Goal: Transaction & Acquisition: Obtain resource

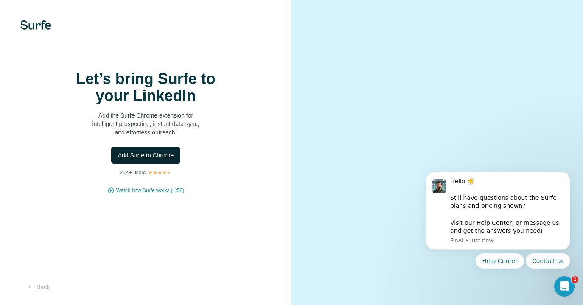
click at [132, 158] on span "Add Surfe to Chrome" at bounding box center [146, 155] width 56 height 8
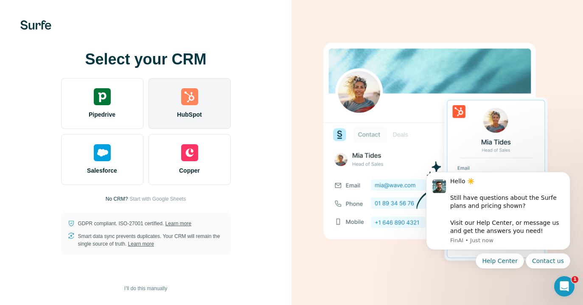
click at [190, 107] on div "HubSpot" at bounding box center [190, 103] width 82 height 51
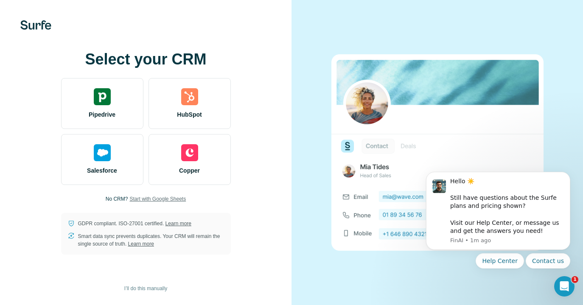
click at [157, 199] on span "Start with Google Sheets" at bounding box center [157, 199] width 56 height 8
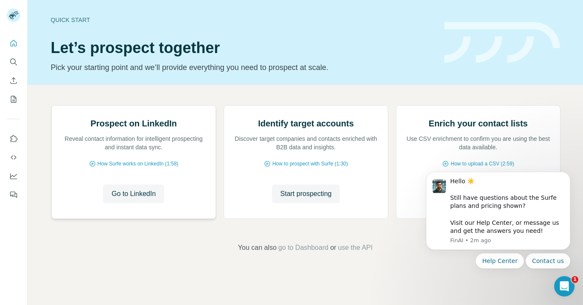
scroll to position [59, 0]
click at [562, 284] on icon "Open Intercom Messenger" at bounding box center [565, 287] width 14 height 14
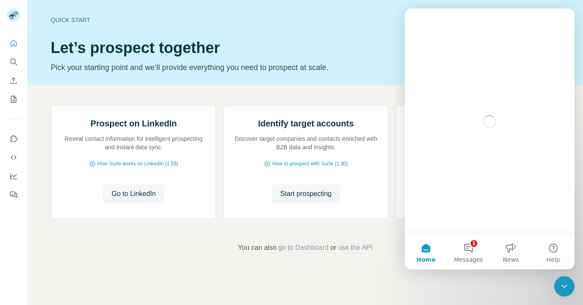
scroll to position [0, 0]
click at [562, 284] on icon "Close Intercom Messenger" at bounding box center [564, 286] width 10 height 10
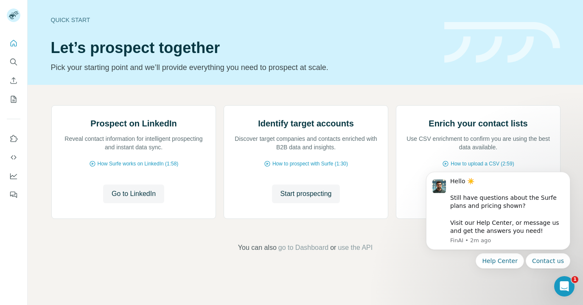
click at [371, 256] on div "Prospect on LinkedIn Reveal contact information for intelligent prospecting and…" at bounding box center [306, 179] width 556 height 188
click at [306, 199] on span "Start prospecting" at bounding box center [306, 194] width 51 height 10
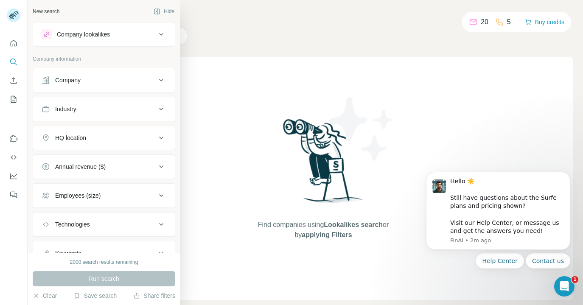
click at [81, 83] on div "Company" at bounding box center [67, 80] width 25 height 8
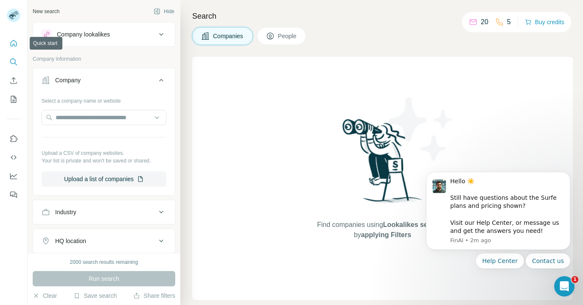
click at [14, 42] on icon "Quick start" at bounding box center [13, 43] width 8 height 8
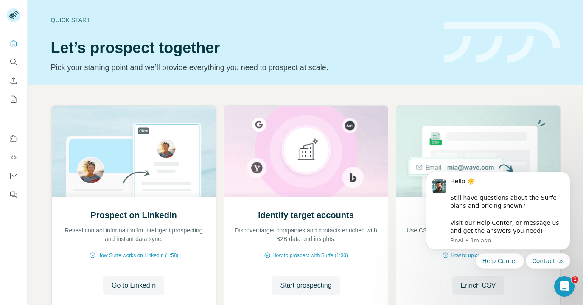
scroll to position [60, 0]
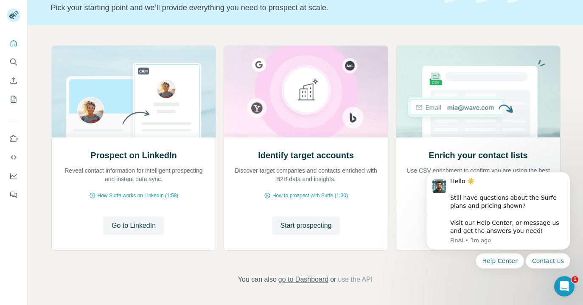
click at [302, 282] on span "go to Dashboard" at bounding box center [303, 280] width 50 height 10
click at [561, 287] on icon "Open Intercom Messenger" at bounding box center [565, 287] width 14 height 14
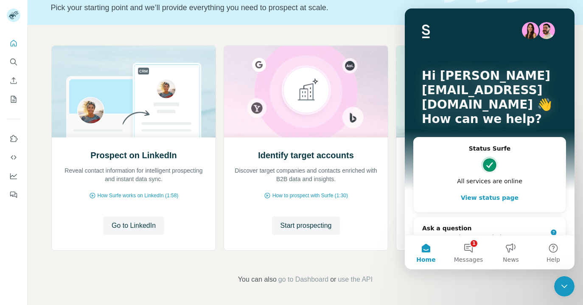
click at [567, 292] on div "Close Intercom Messenger" at bounding box center [564, 286] width 20 height 20
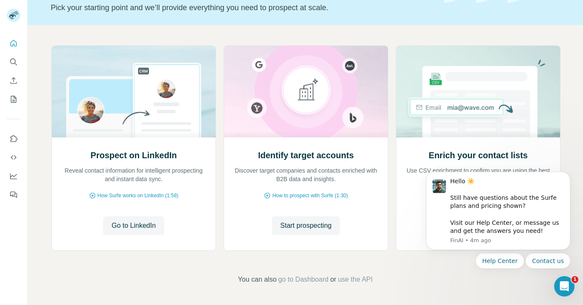
scroll to position [0, 0]
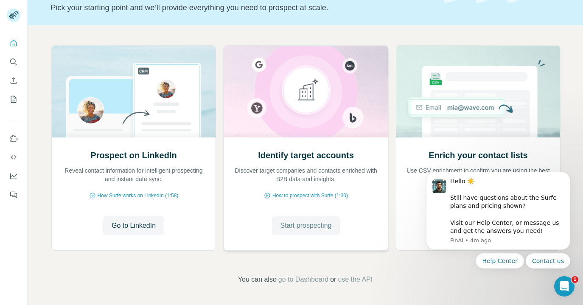
click at [323, 222] on span "Start prospecting" at bounding box center [306, 226] width 51 height 10
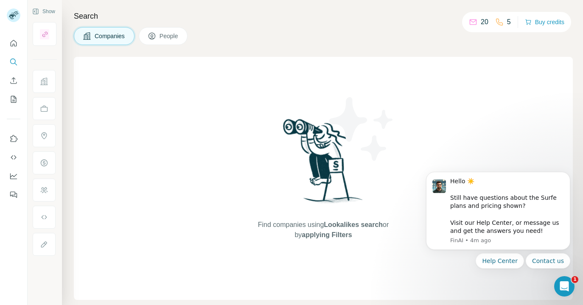
click at [122, 91] on div "Find companies using Lookalikes search or by applying Filters" at bounding box center [323, 178] width 499 height 243
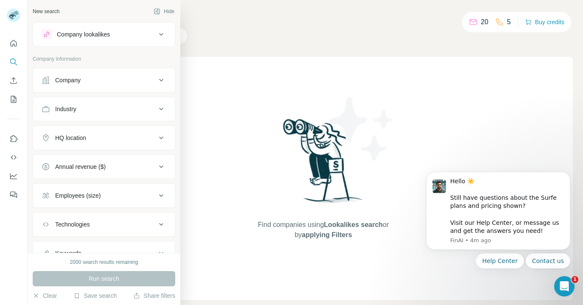
click at [58, 83] on div "Company" at bounding box center [67, 80] width 25 height 8
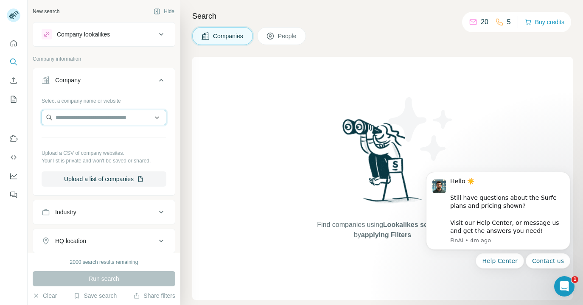
click at [70, 117] on input "text" at bounding box center [104, 117] width 125 height 15
type input "*"
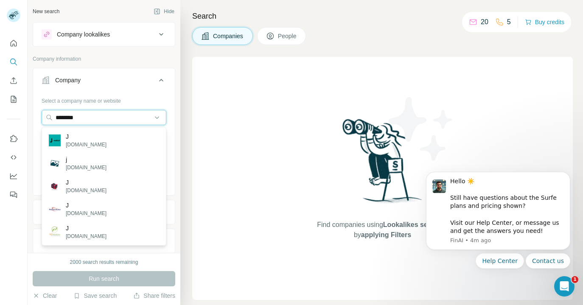
type input "*********"
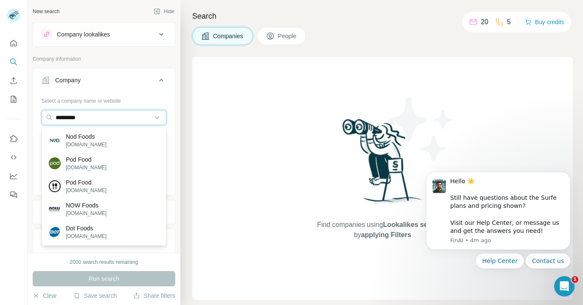
drag, startPoint x: 102, startPoint y: 117, endPoint x: 21, endPoint y: 112, distance: 81.3
click at [21, 112] on div "New search Hide Company lookalikes Company information Company Select a company…" at bounding box center [291, 152] width 583 height 305
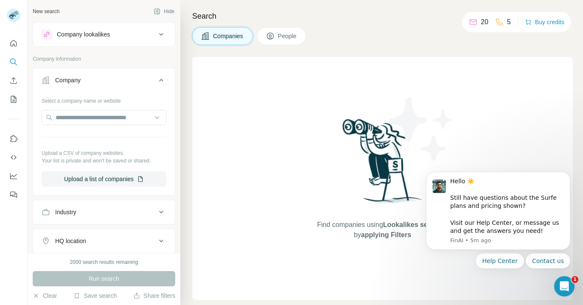
click at [91, 202] on div "Industry" at bounding box center [104, 212] width 143 height 25
click at [89, 121] on input "text" at bounding box center [104, 117] width 125 height 15
click at [89, 221] on button "Industry" at bounding box center [104, 212] width 142 height 20
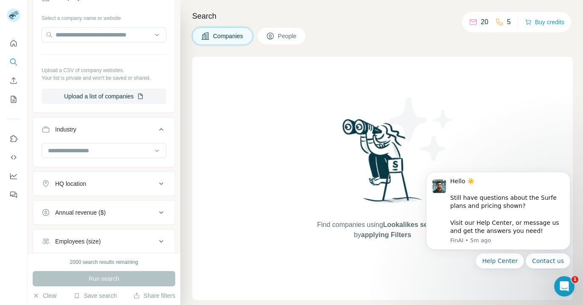
scroll to position [83, 0]
click at [67, 153] on input at bounding box center [99, 150] width 105 height 9
type input "******"
click at [73, 167] on div "Retail" at bounding box center [104, 170] width 110 height 8
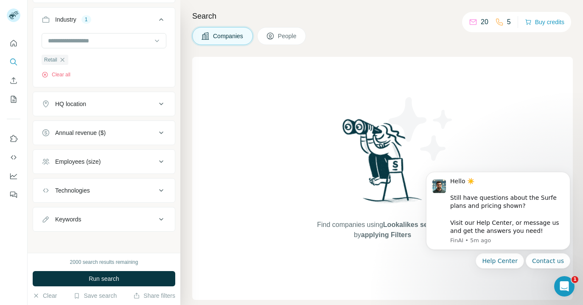
scroll to position [191, 0]
click at [97, 131] on div "Annual revenue ($)" at bounding box center [80, 134] width 51 height 8
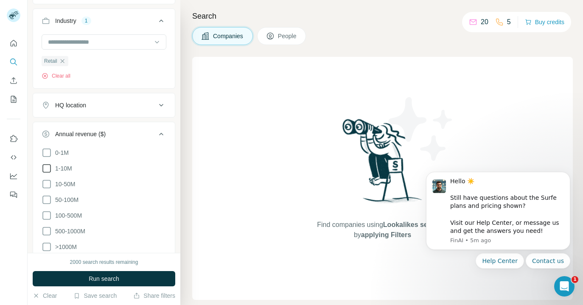
click at [48, 169] on icon at bounding box center [47, 168] width 10 height 10
click at [48, 169] on icon at bounding box center [46, 168] width 8 height 8
click at [48, 185] on icon at bounding box center [47, 184] width 10 height 10
click at [47, 202] on icon at bounding box center [47, 200] width 10 height 10
click at [46, 215] on icon at bounding box center [47, 216] width 10 height 10
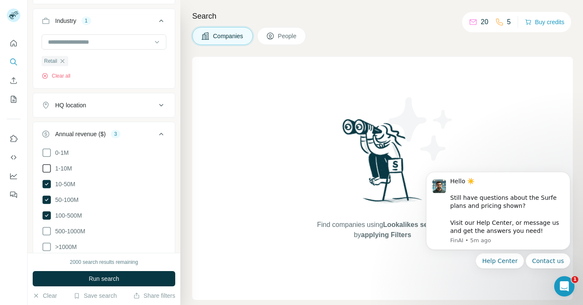
click at [44, 170] on icon at bounding box center [47, 168] width 10 height 10
click at [47, 228] on icon at bounding box center [47, 231] width 10 height 10
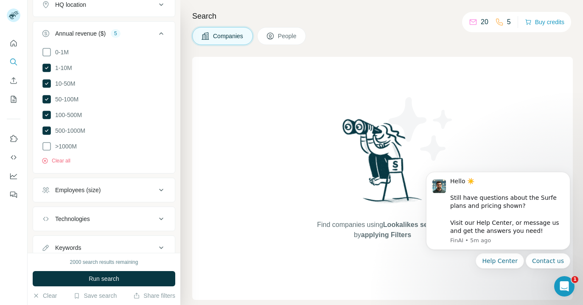
scroll to position [239, 0]
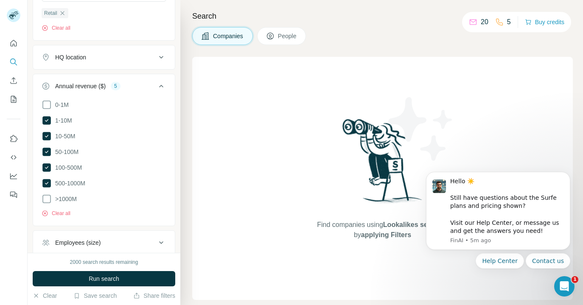
click at [77, 55] on div "HQ location" at bounding box center [70, 57] width 31 height 8
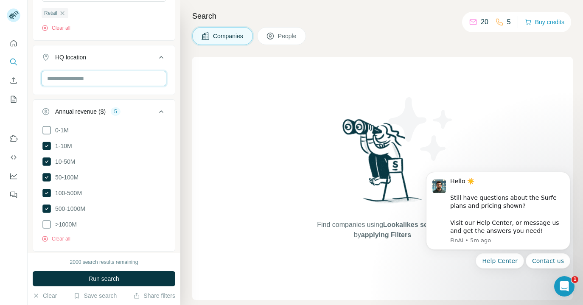
click at [72, 84] on input "text" at bounding box center [104, 78] width 125 height 15
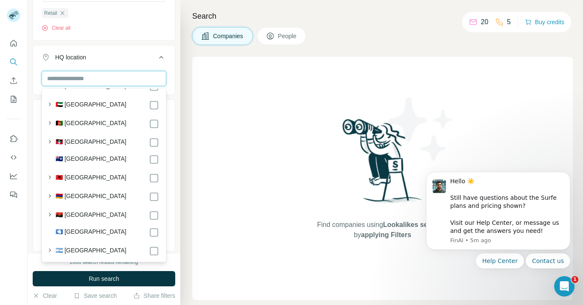
scroll to position [0, 0]
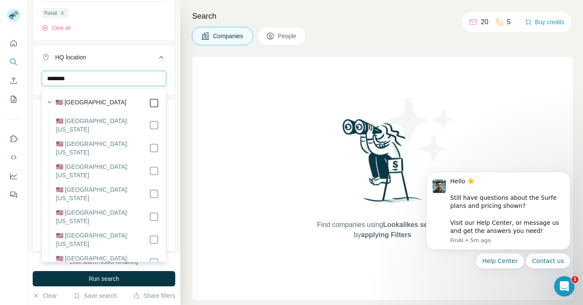
type input "********"
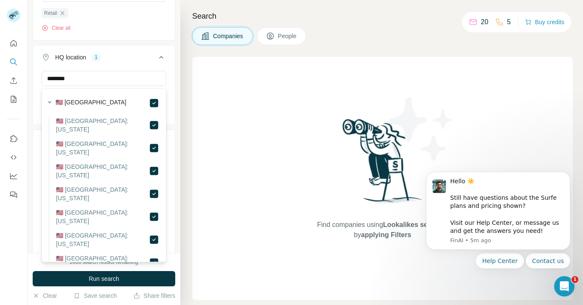
click at [135, 63] on button "HQ location 1" at bounding box center [104, 59] width 142 height 24
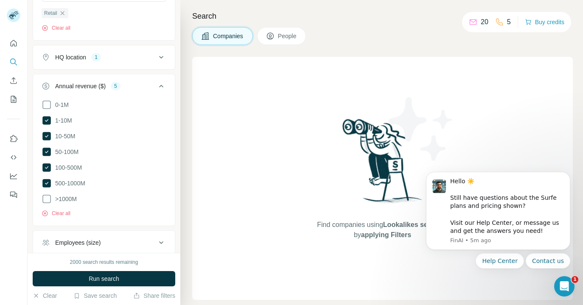
click at [146, 87] on div "Annual revenue ($) 5" at bounding box center [99, 86] width 115 height 8
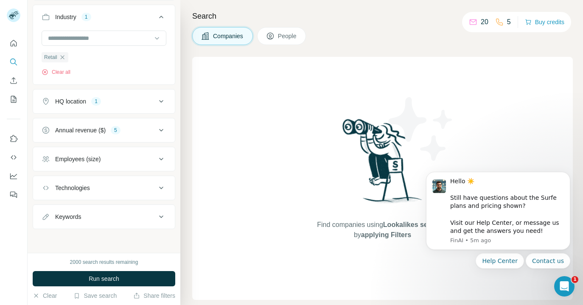
scroll to position [195, 0]
click at [124, 156] on div "Employees (size)" at bounding box center [99, 159] width 115 height 8
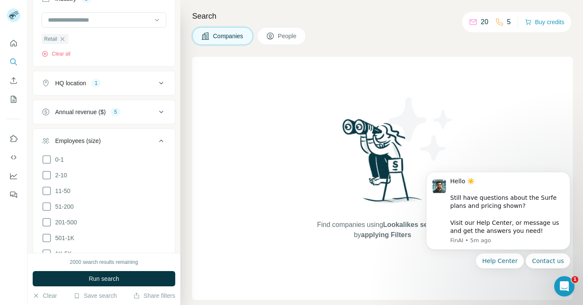
scroll to position [215, 0]
click at [47, 177] on icon at bounding box center [47, 174] width 10 height 10
click at [47, 185] on icon at bounding box center [47, 189] width 10 height 10
click at [46, 201] on icon at bounding box center [47, 205] width 10 height 10
click at [46, 225] on icon at bounding box center [47, 221] width 10 height 10
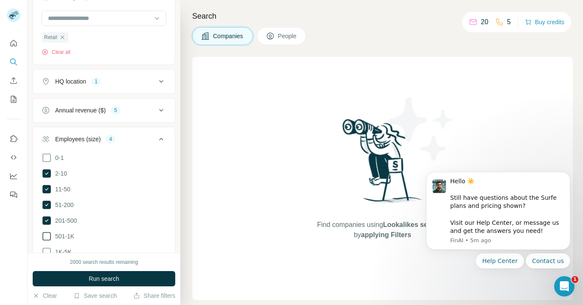
click at [46, 234] on icon at bounding box center [47, 236] width 10 height 10
click at [159, 140] on icon at bounding box center [161, 139] width 10 height 10
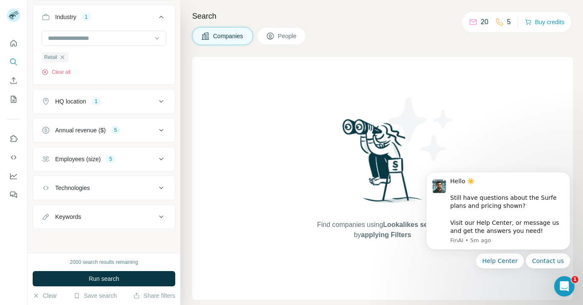
scroll to position [195, 0]
click at [71, 191] on div "Technologies" at bounding box center [72, 188] width 35 height 8
click at [70, 209] on input "text" at bounding box center [104, 209] width 125 height 15
click at [63, 192] on div "Technologies" at bounding box center [72, 188] width 35 height 8
click at [69, 276] on button "Run search" at bounding box center [104, 278] width 143 height 15
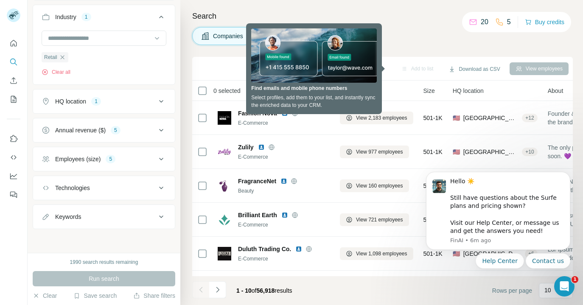
click at [436, 19] on h4 "Search" at bounding box center [382, 16] width 381 height 12
click at [393, 20] on h4 "Search" at bounding box center [382, 16] width 381 height 12
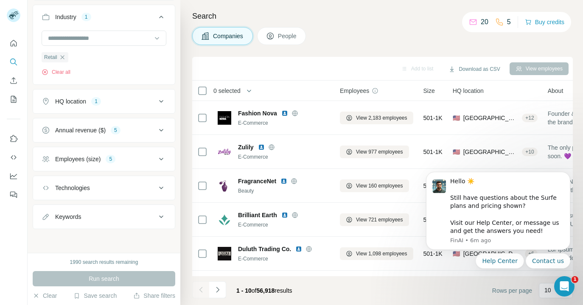
scroll to position [23, 0]
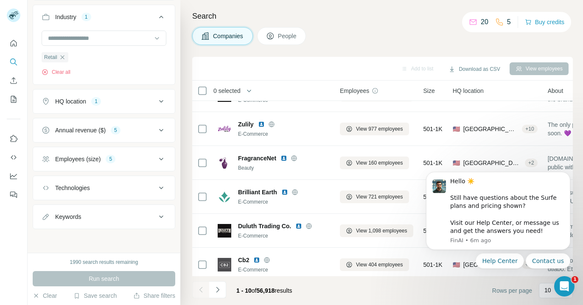
click at [145, 151] on button "Employees (size) 5" at bounding box center [104, 159] width 142 height 20
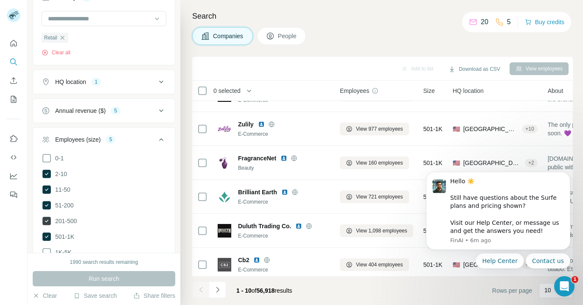
scroll to position [220, 0]
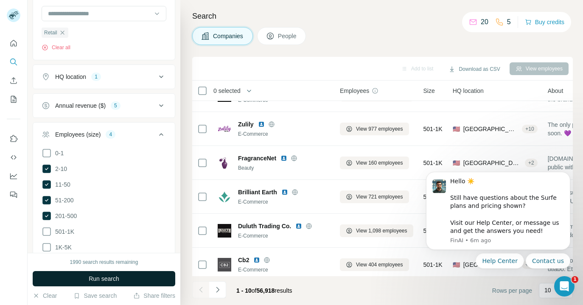
click at [76, 280] on button "Run search" at bounding box center [104, 278] width 143 height 15
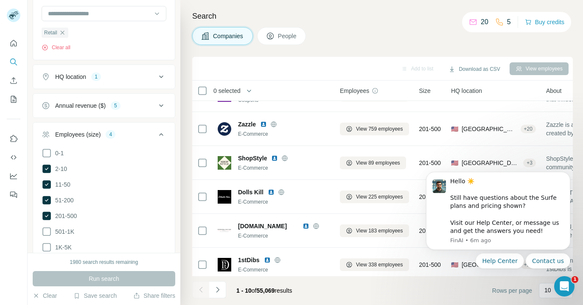
click at [115, 135] on div "4" at bounding box center [111, 135] width 10 height 8
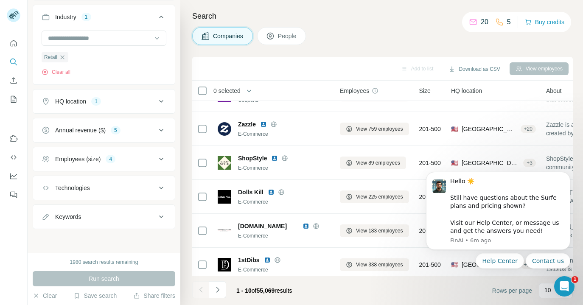
click at [108, 125] on button "Annual revenue ($) 5" at bounding box center [104, 130] width 142 height 20
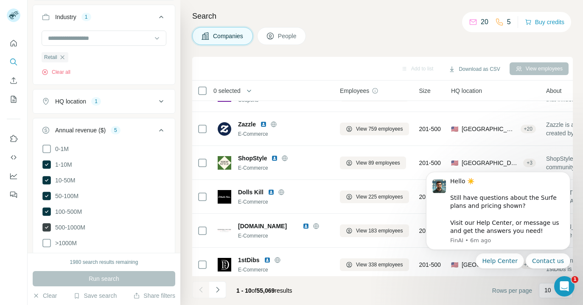
click at [82, 223] on span "500-1000M" at bounding box center [69, 227] width 34 height 8
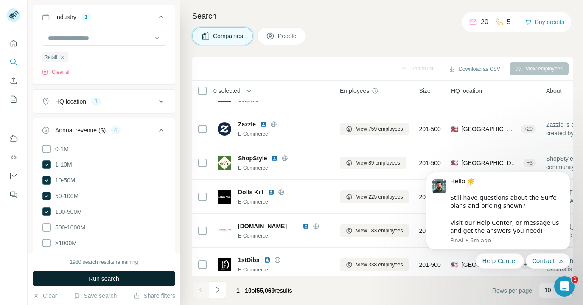
click at [81, 277] on button "Run search" at bounding box center [104, 278] width 143 height 15
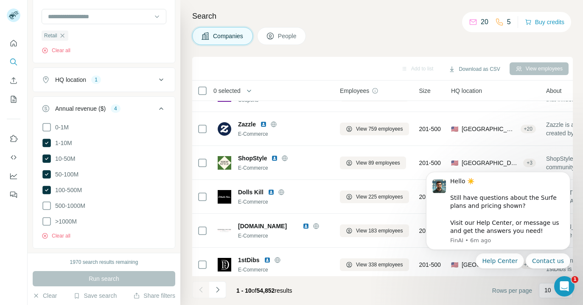
scroll to position [225, 0]
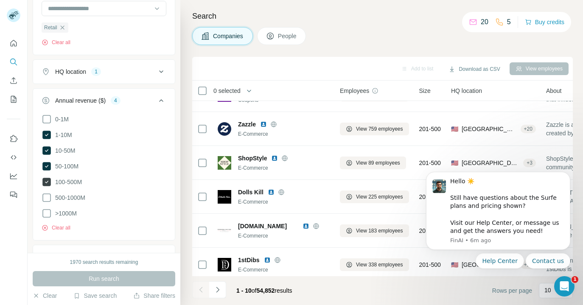
click at [50, 180] on icon at bounding box center [46, 182] width 8 height 8
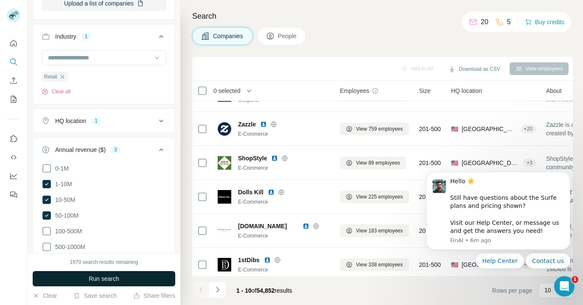
scroll to position [176, 0]
click at [136, 162] on button "Annual revenue ($) 3" at bounding box center [104, 151] width 142 height 24
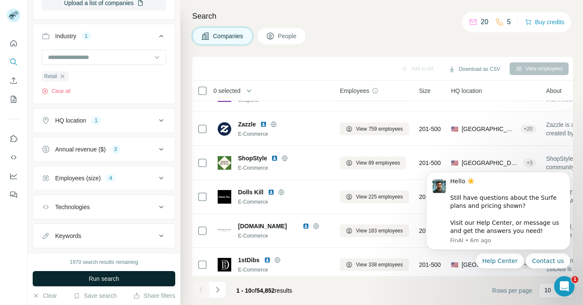
click at [112, 277] on span "Run search" at bounding box center [104, 279] width 31 height 8
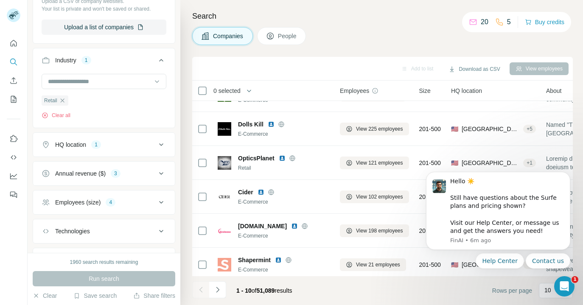
scroll to position [143, 0]
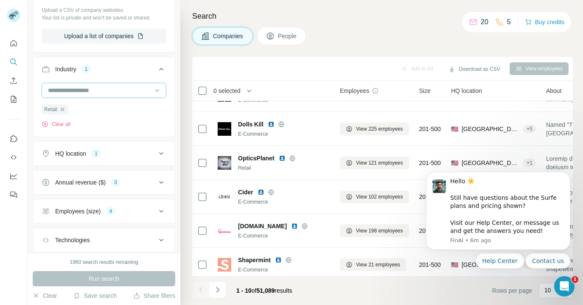
click at [121, 90] on input at bounding box center [99, 90] width 105 height 9
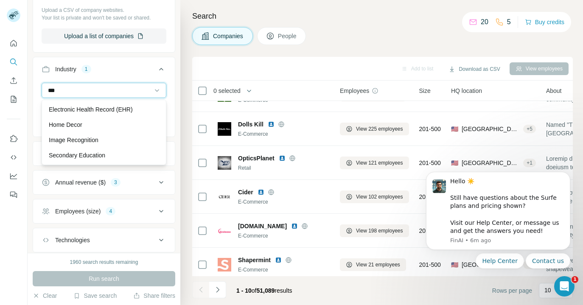
type input "****"
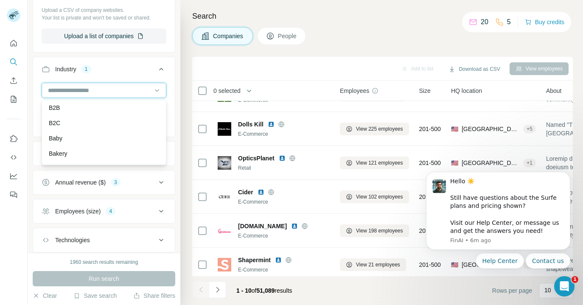
scroll to position [612, 0]
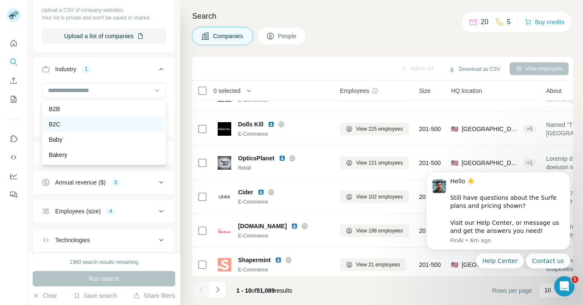
click at [87, 124] on div "B2C" at bounding box center [104, 124] width 110 height 8
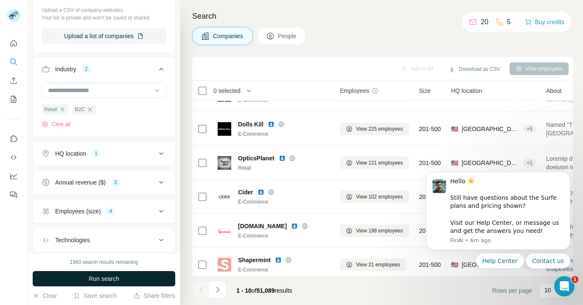
click at [86, 282] on button "Run search" at bounding box center [104, 278] width 143 height 15
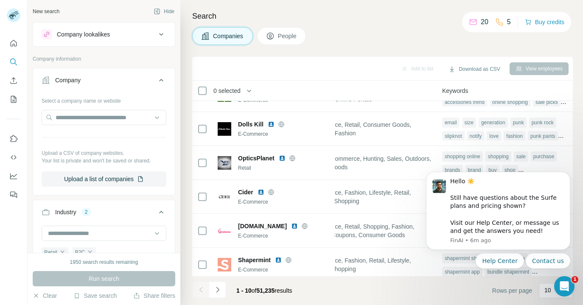
click at [131, 37] on div "Company lookalikes" at bounding box center [99, 34] width 115 height 10
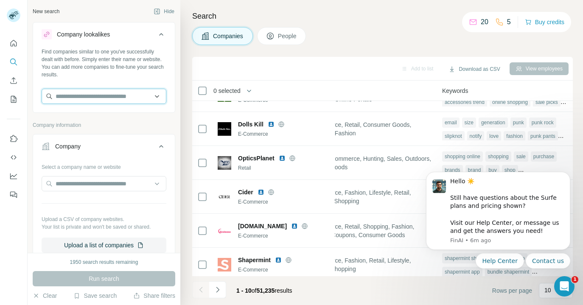
click at [118, 97] on input "text" at bounding box center [104, 96] width 125 height 15
type input "*****"
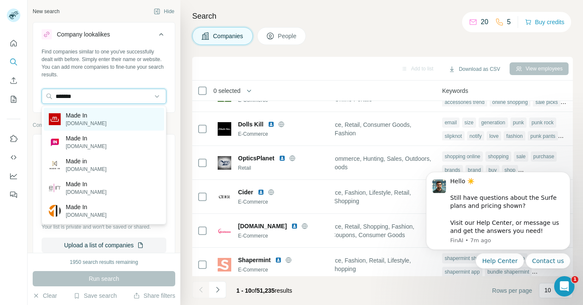
type input "*******"
click at [107, 116] on p "Made In" at bounding box center [86, 115] width 41 height 8
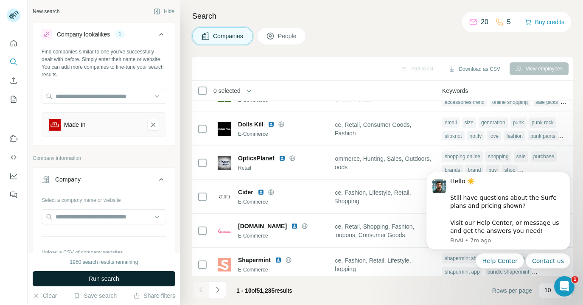
click at [116, 278] on span "Run search" at bounding box center [104, 279] width 31 height 8
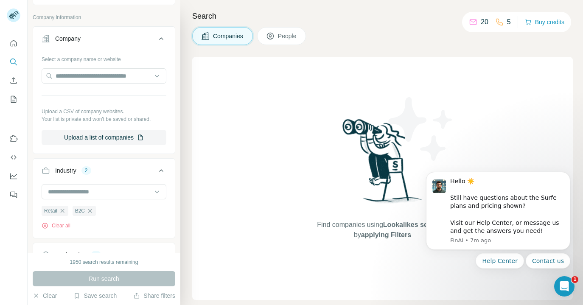
scroll to position [143, 0]
click at [93, 209] on icon "button" at bounding box center [90, 209] width 7 height 7
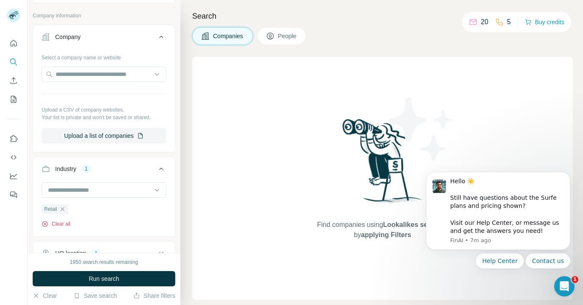
click at [68, 221] on button "Clear all" at bounding box center [56, 224] width 29 height 8
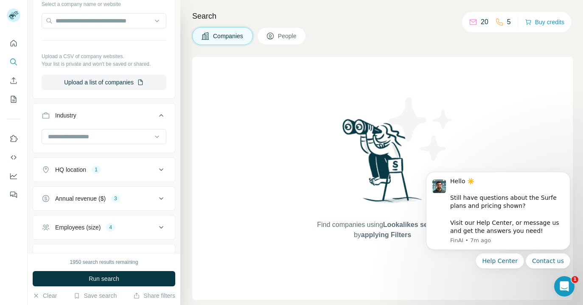
click at [76, 198] on div "Annual revenue ($)" at bounding box center [80, 198] width 51 height 8
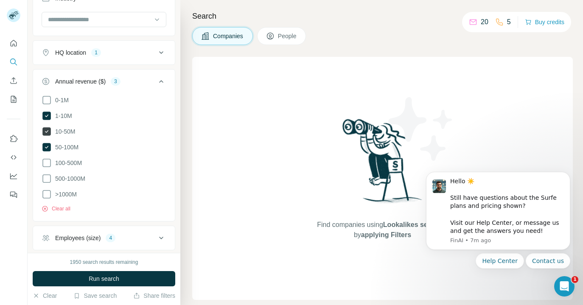
scroll to position [383, 0]
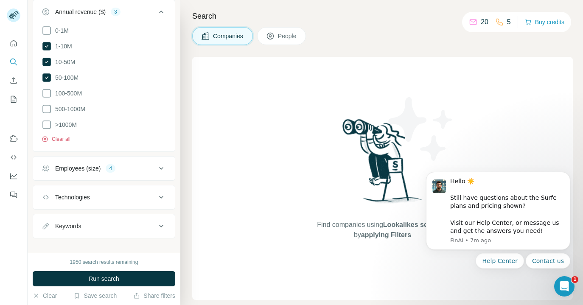
click at [61, 141] on button "Clear all" at bounding box center [56, 139] width 29 height 8
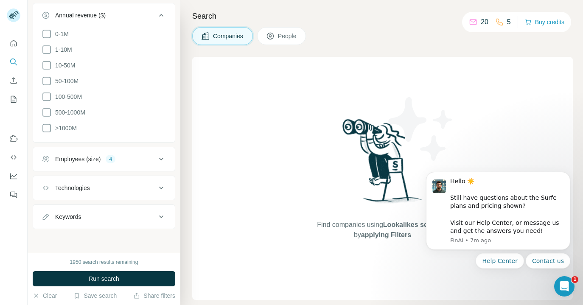
scroll to position [378, 0]
click at [63, 157] on div "Employees (size)" at bounding box center [77, 161] width 45 height 8
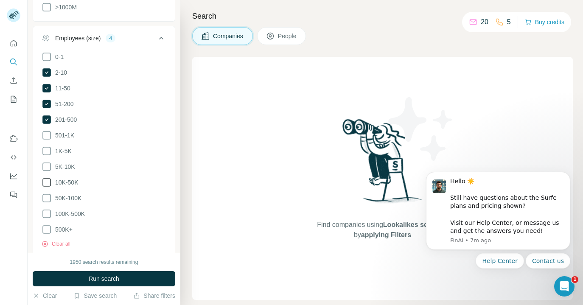
scroll to position [500, 0]
click at [68, 241] on button "Clear all" at bounding box center [56, 245] width 29 height 8
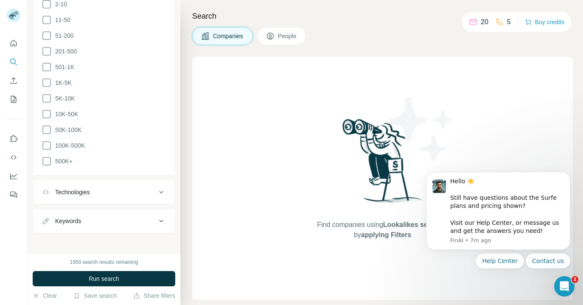
scroll to position [567, 0]
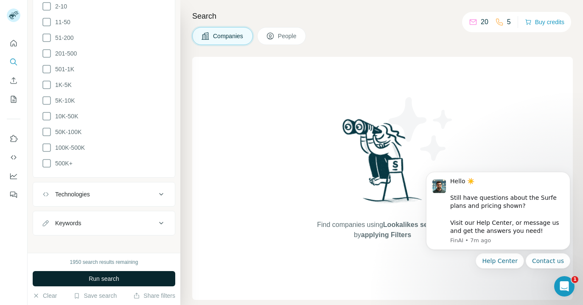
click at [69, 278] on button "Run search" at bounding box center [104, 278] width 143 height 15
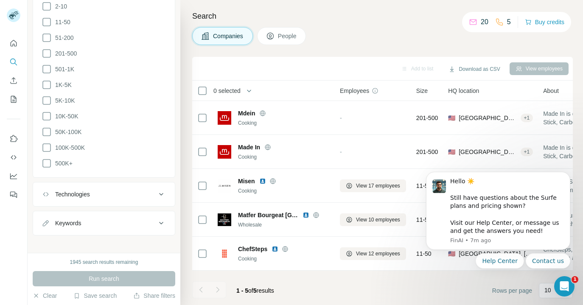
scroll to position [0, 0]
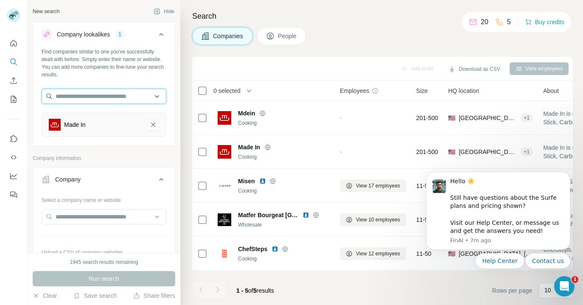
click at [97, 98] on input "text" at bounding box center [104, 96] width 125 height 15
type input "******"
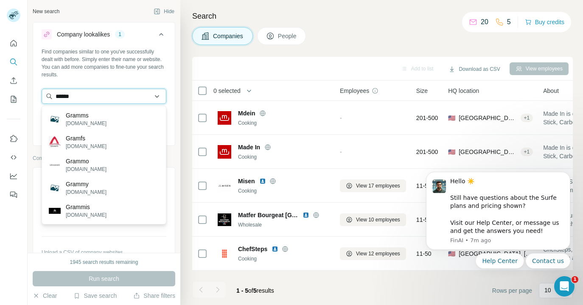
click at [96, 98] on input "******" at bounding box center [104, 96] width 125 height 15
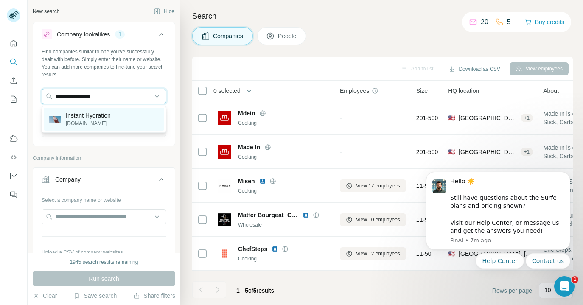
type input "**********"
click at [99, 118] on p "Instant Hydration" at bounding box center [88, 115] width 45 height 8
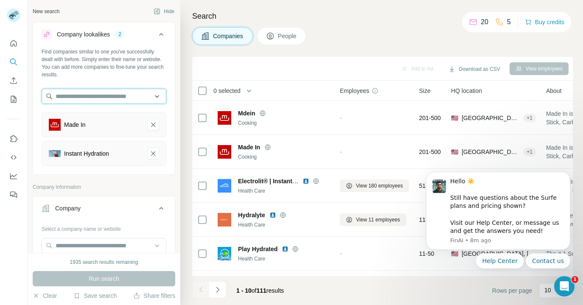
click at [68, 96] on input "text" at bounding box center [104, 96] width 125 height 15
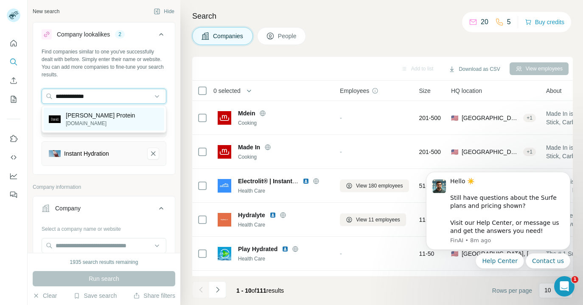
type input "**********"
click at [100, 113] on p "David Protein" at bounding box center [100, 115] width 69 height 8
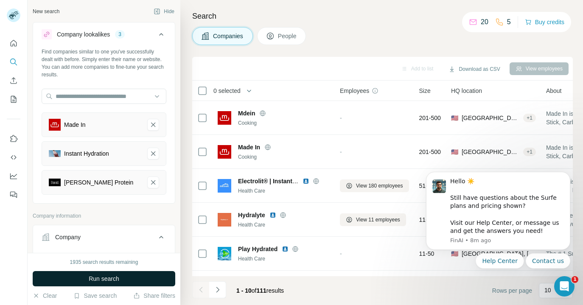
click at [89, 276] on span "Run search" at bounding box center [104, 279] width 31 height 8
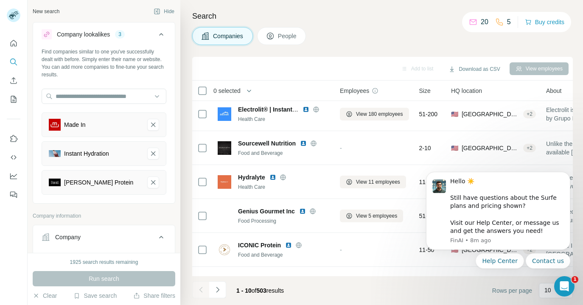
scroll to position [164, 0]
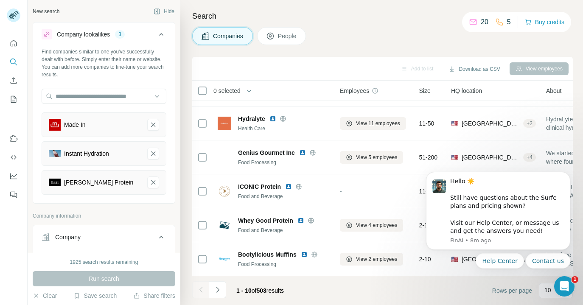
click at [289, 31] on button "People" at bounding box center [281, 36] width 49 height 18
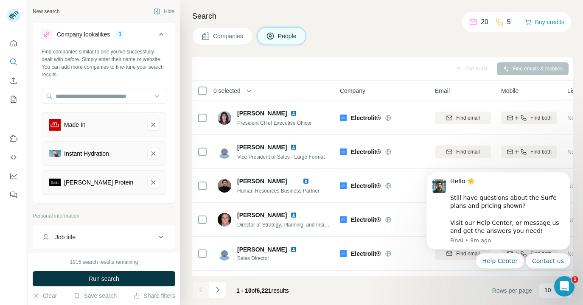
scroll to position [164, 0]
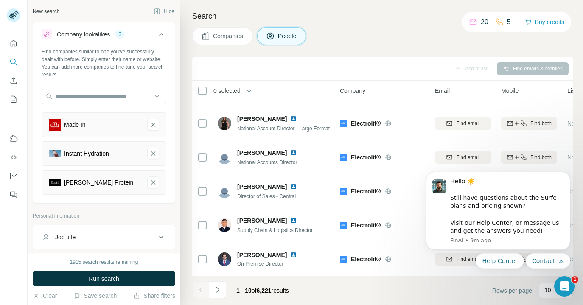
click at [505, 71] on div "Add to list Find emails & mobiles" at bounding box center [383, 68] width 372 height 15
click at [568, 175] on icon "Dismiss notification" at bounding box center [568, 174] width 5 height 5
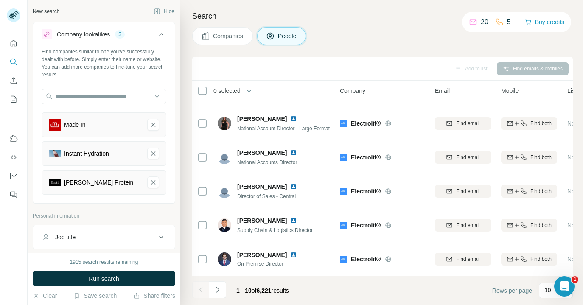
click at [129, 234] on div "Job title" at bounding box center [99, 237] width 115 height 8
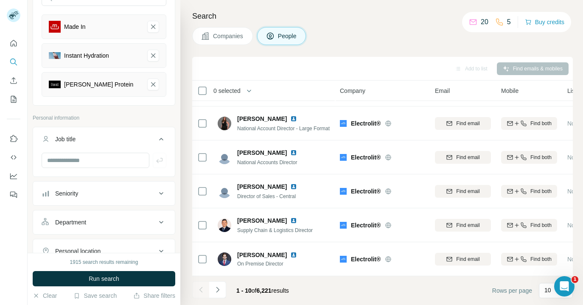
scroll to position [98, 0]
click at [80, 167] on input "text" at bounding box center [96, 160] width 108 height 15
type input "*********"
type input "**********"
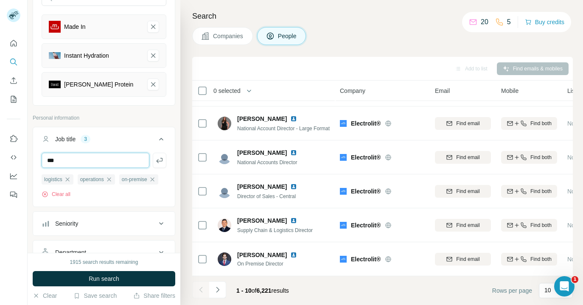
type input "***"
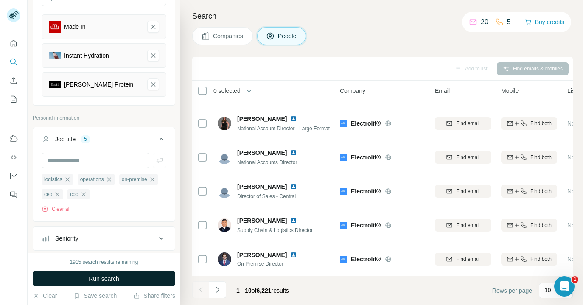
click at [83, 277] on button "Run search" at bounding box center [104, 278] width 143 height 15
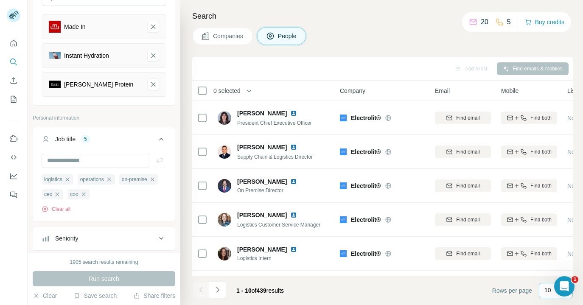
click at [546, 292] on p "10" at bounding box center [548, 290] width 7 height 8
click at [551, 225] on p "60" at bounding box center [549, 226] width 7 height 8
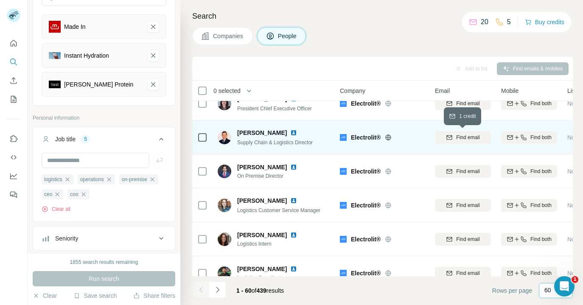
click at [458, 139] on span "Find email" at bounding box center [467, 138] width 23 height 8
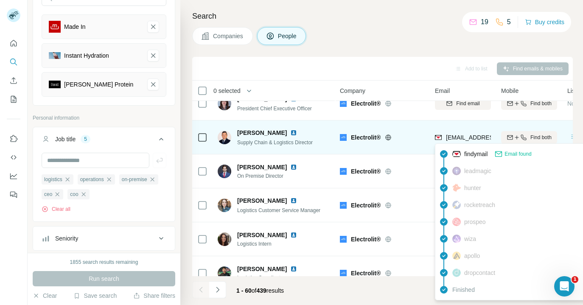
click at [458, 139] on span "ddibos@electrolitusa.com" at bounding box center [496, 137] width 101 height 7
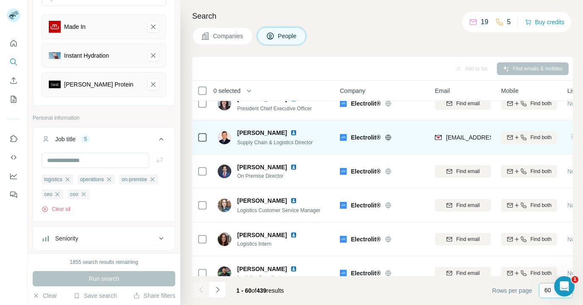
click at [409, 138] on div at bounding box center [398, 137] width 27 height 7
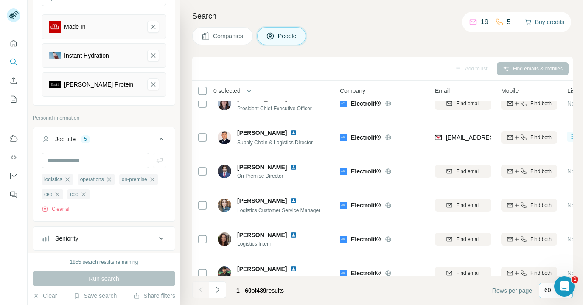
click at [542, 27] on button "Buy credits" at bounding box center [544, 22] width 39 height 12
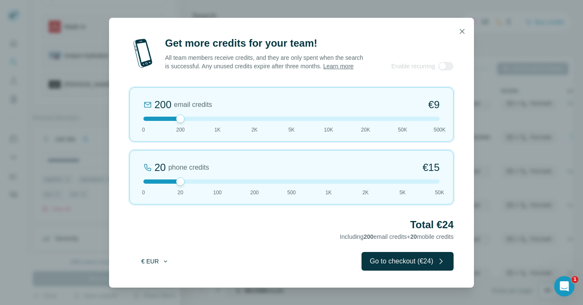
click at [154, 263] on button "€ EUR" at bounding box center [154, 261] width 39 height 15
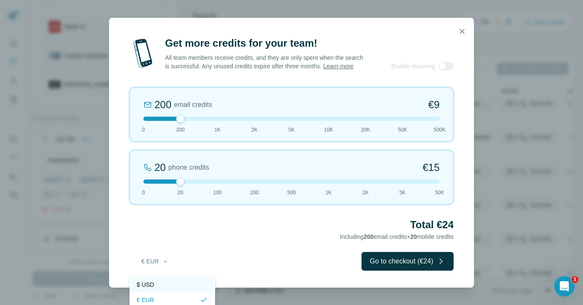
click at [153, 287] on span "$ USD" at bounding box center [145, 285] width 17 height 8
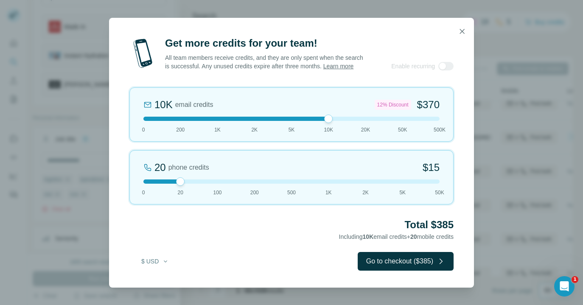
drag, startPoint x: 182, startPoint y: 123, endPoint x: 318, endPoint y: 124, distance: 135.4
click at [318, 121] on div at bounding box center [291, 119] width 296 height 4
drag, startPoint x: 182, startPoint y: 189, endPoint x: 252, endPoint y: 187, distance: 70.1
click at [252, 186] on div at bounding box center [254, 181] width 8 height 8
drag, startPoint x: 326, startPoint y: 123, endPoint x: 286, endPoint y: 121, distance: 39.5
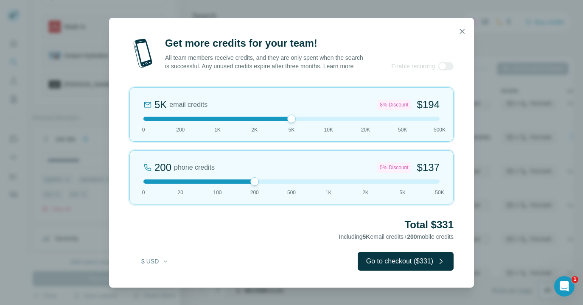
click at [286, 121] on div at bounding box center [291, 119] width 296 height 4
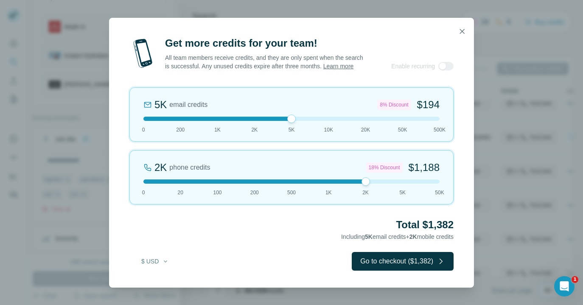
drag, startPoint x: 256, startPoint y: 185, endPoint x: 352, endPoint y: 192, distance: 97.0
click at [352, 192] on div "2K phone credits 18% Discount $1,188 0 20 100 200 500 1K 2K 5K 50K" at bounding box center [291, 177] width 324 height 54
drag, startPoint x: 286, startPoint y: 123, endPoint x: 223, endPoint y: 124, distance: 62.4
click at [223, 121] on div at bounding box center [291, 119] width 296 height 4
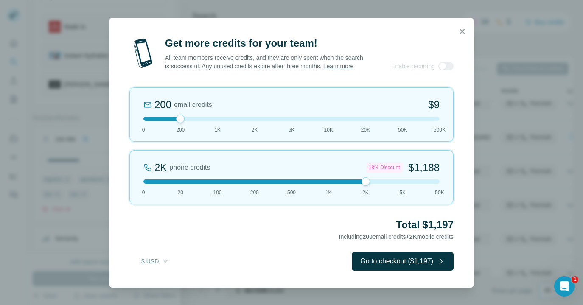
drag, startPoint x: 219, startPoint y: 124, endPoint x: 190, endPoint y: 125, distance: 28.9
click at [189, 121] on div at bounding box center [291, 119] width 296 height 4
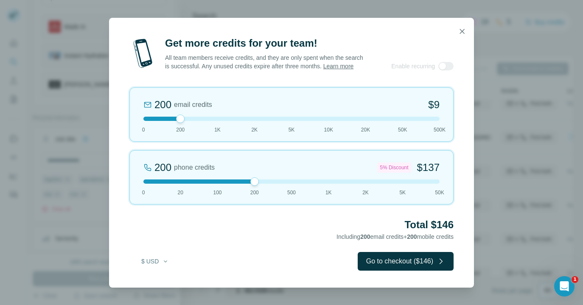
drag, startPoint x: 365, startPoint y: 186, endPoint x: 259, endPoint y: 191, distance: 105.8
click at [259, 191] on div "200 phone credits 5% Discount $137 0 20 100 200 500 1K 2K 5K 50K" at bounding box center [291, 177] width 324 height 54
click at [461, 27] on icon "button" at bounding box center [462, 31] width 8 height 8
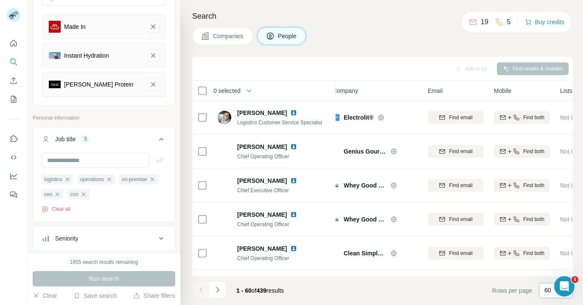
scroll to position [203, 7]
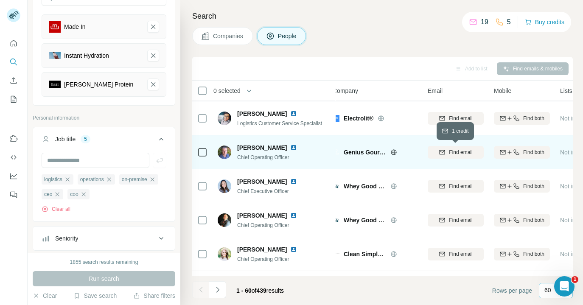
click at [450, 155] on span "Find email" at bounding box center [460, 153] width 23 height 8
click at [430, 90] on span "Email" at bounding box center [435, 91] width 15 height 8
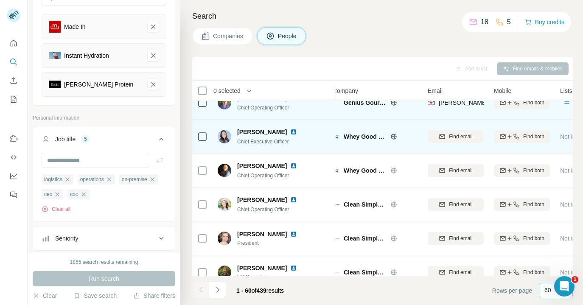
scroll to position [254, 7]
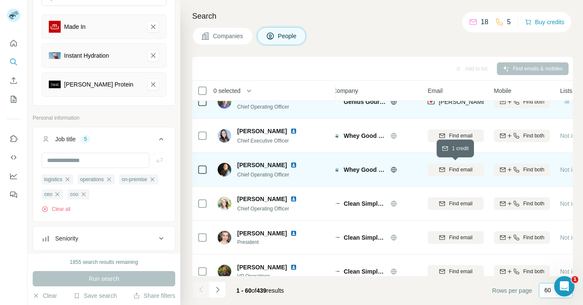
click at [456, 173] on span "Find email" at bounding box center [460, 170] width 23 height 8
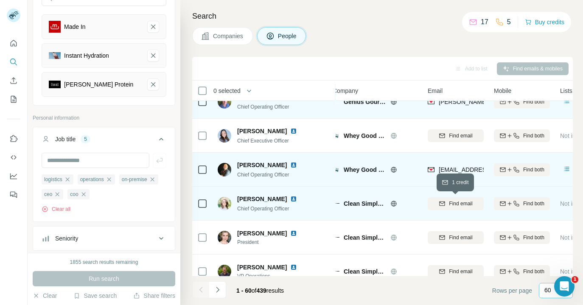
click at [440, 203] on icon "button" at bounding box center [443, 203] width 6 height 4
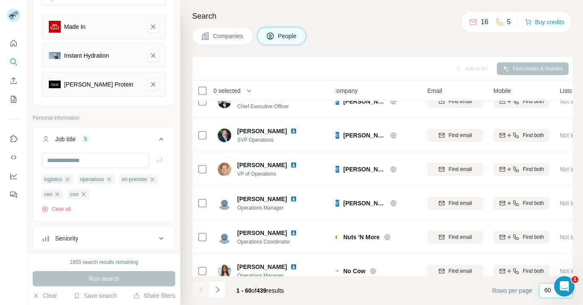
scroll to position [627, 8]
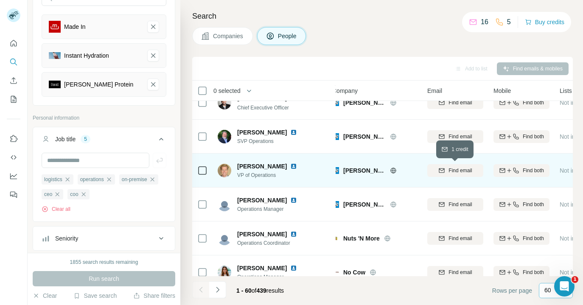
click at [462, 173] on span "Find email" at bounding box center [460, 171] width 23 height 8
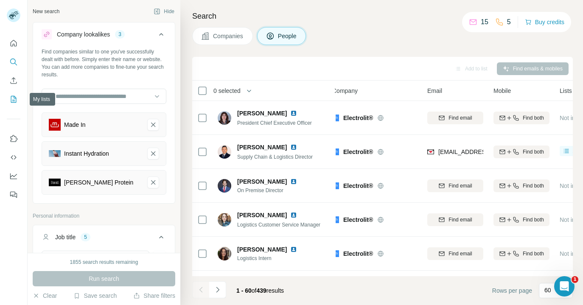
click at [11, 98] on icon "My lists" at bounding box center [13, 99] width 8 height 8
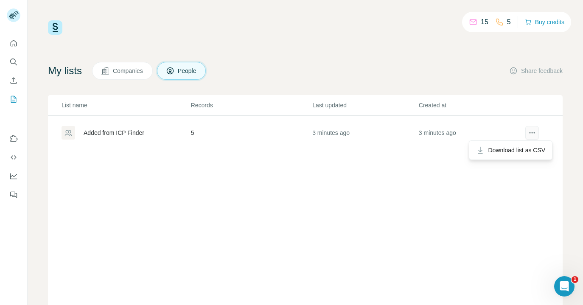
click at [531, 135] on icon "actions" at bounding box center [532, 133] width 8 height 8
click at [133, 134] on div "Added from ICP Finder" at bounding box center [114, 133] width 61 height 8
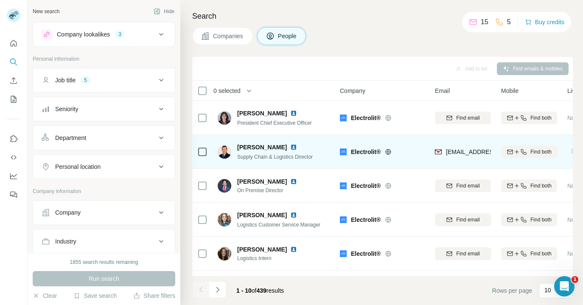
scroll to position [164, 0]
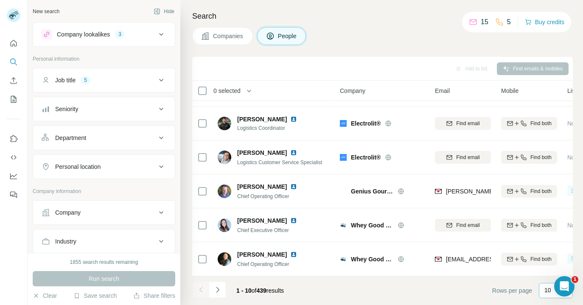
click at [546, 292] on p "10" at bounding box center [548, 290] width 7 height 8
click at [553, 225] on p "60" at bounding box center [549, 226] width 7 height 8
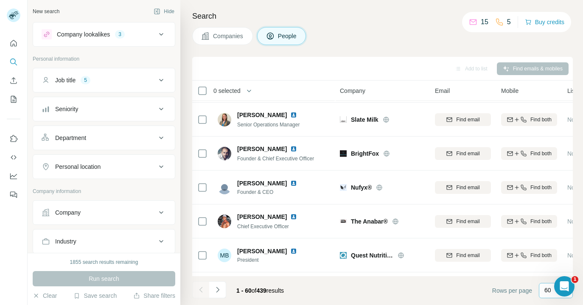
scroll to position [1862, 0]
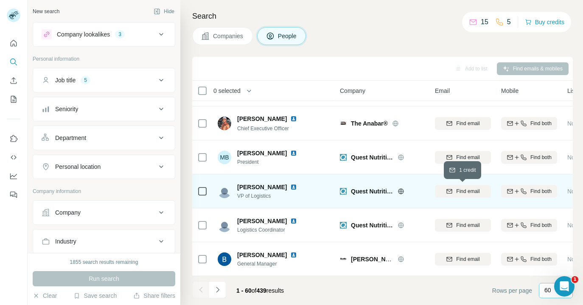
click at [463, 194] on span "Find email" at bounding box center [467, 192] width 23 height 8
click at [217, 293] on icon "Navigate to next page" at bounding box center [218, 290] width 8 height 8
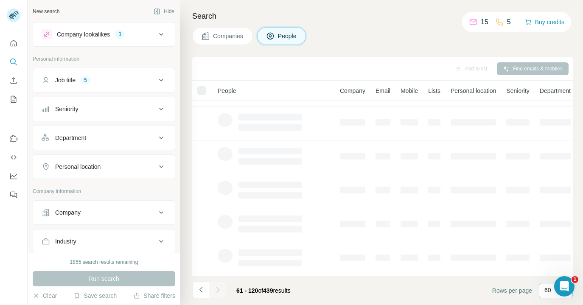
scroll to position [0, 0]
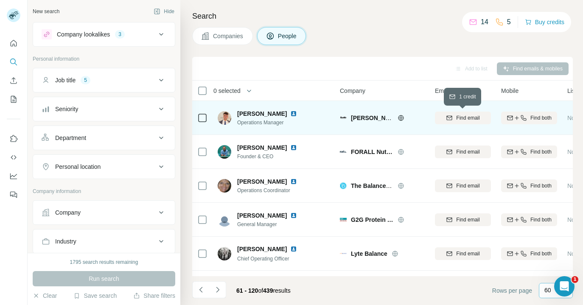
click at [458, 118] on span "Find email" at bounding box center [467, 118] width 23 height 8
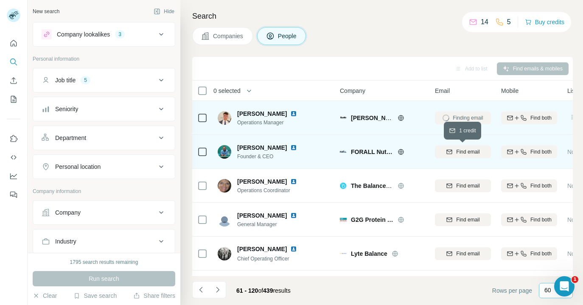
click at [455, 153] on div "Find email" at bounding box center [463, 152] width 56 height 8
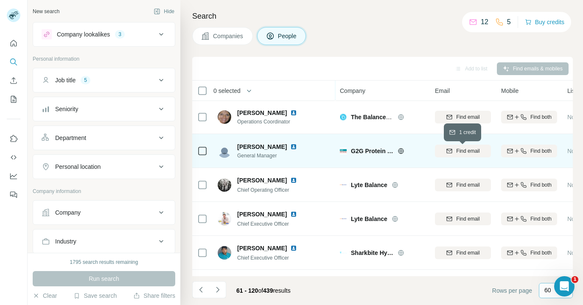
scroll to position [68, 0]
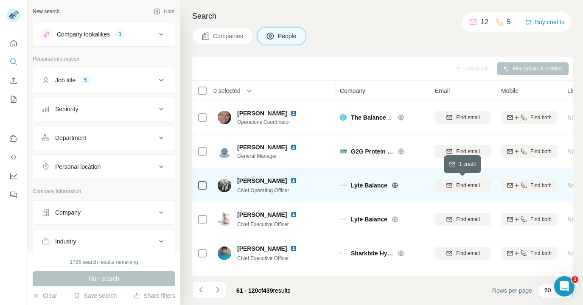
click at [460, 184] on span "Find email" at bounding box center [467, 186] width 23 height 8
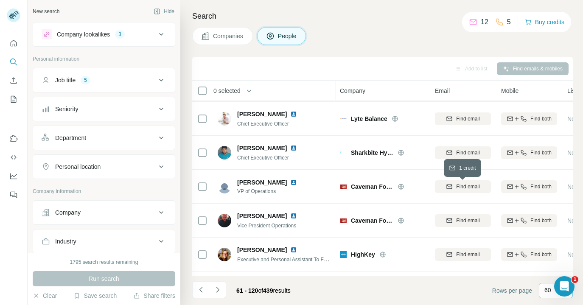
scroll to position [171, 0]
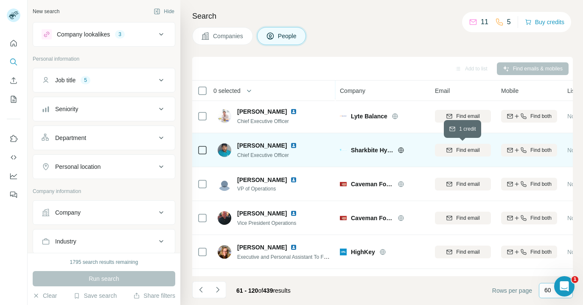
click at [456, 152] on span "Find email" at bounding box center [467, 150] width 23 height 8
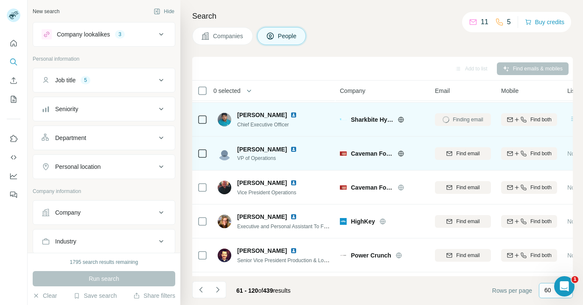
scroll to position [200, 0]
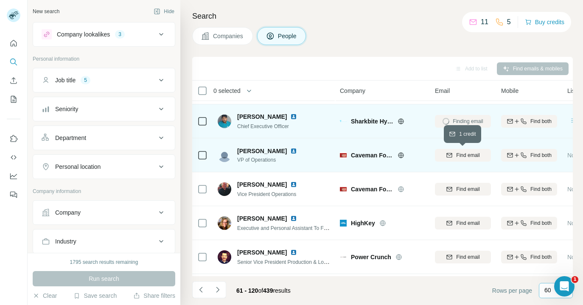
click at [458, 158] on span "Find email" at bounding box center [467, 156] width 23 height 8
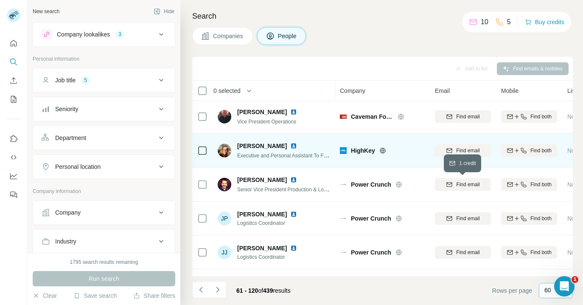
scroll to position [272, 0]
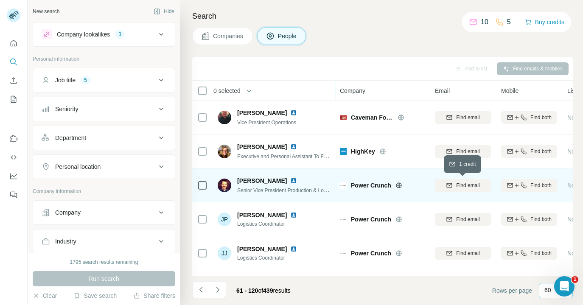
click at [452, 188] on div "Find email" at bounding box center [463, 186] width 56 height 8
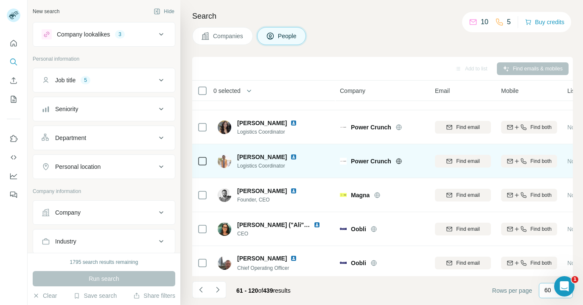
scroll to position [432, 0]
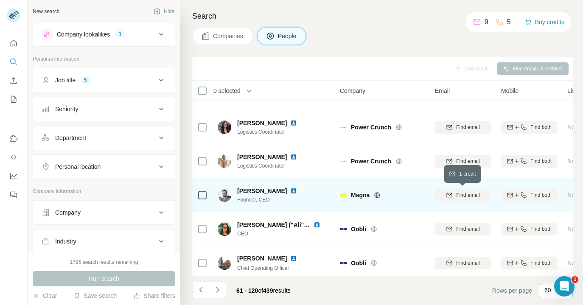
click at [458, 196] on span "Find email" at bounding box center [467, 195] width 23 height 8
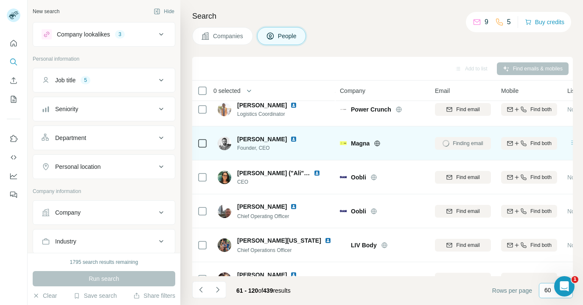
scroll to position [483, 0]
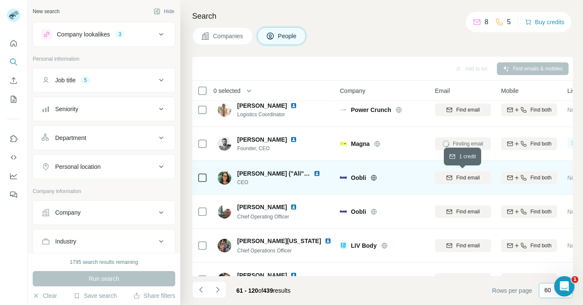
click at [455, 179] on div "Find email" at bounding box center [463, 178] width 56 height 8
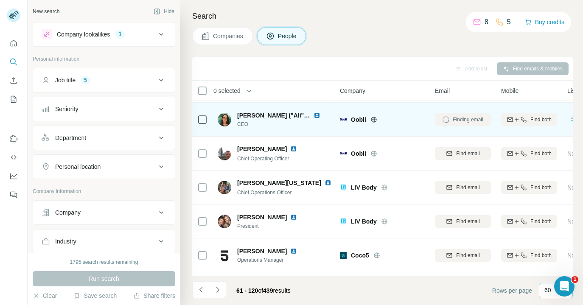
scroll to position [540, 0]
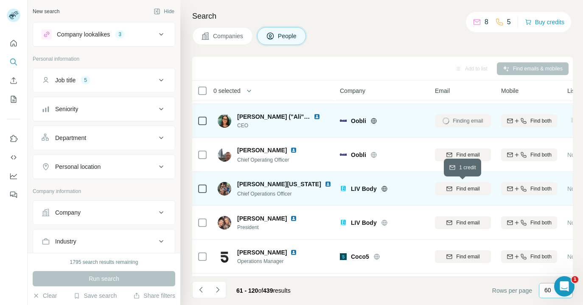
click at [456, 189] on span "Find email" at bounding box center [467, 189] width 23 height 8
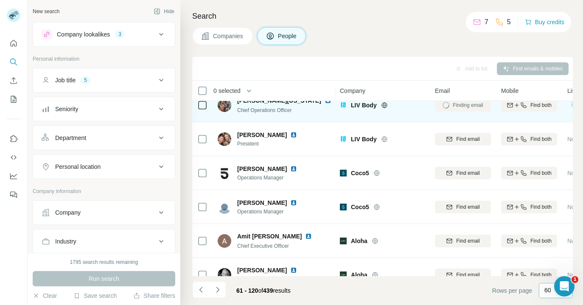
scroll to position [620, 0]
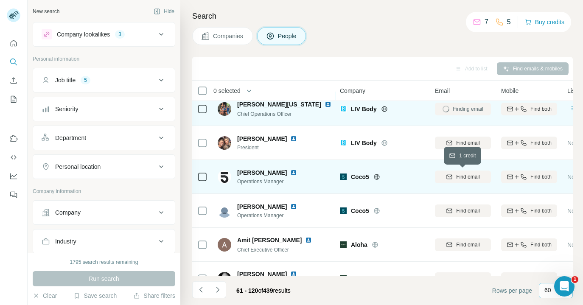
click at [461, 180] on span "Find email" at bounding box center [467, 177] width 23 height 8
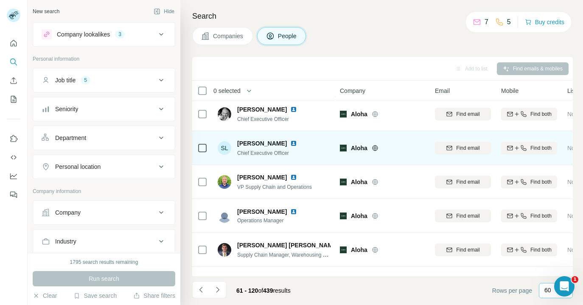
scroll to position [784, 0]
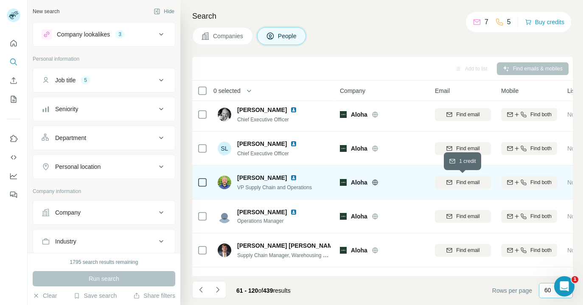
click at [450, 184] on icon "button" at bounding box center [449, 182] width 7 height 7
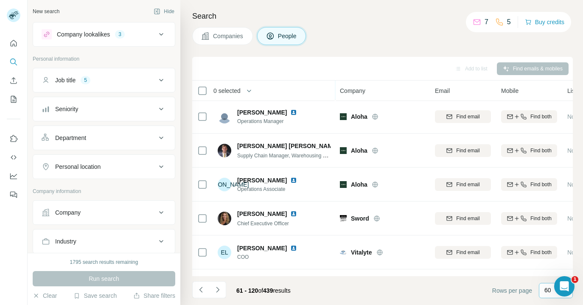
scroll to position [883, 0]
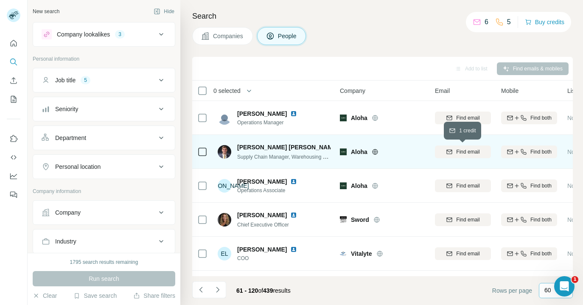
click at [475, 154] on span "Find email" at bounding box center [467, 152] width 23 height 8
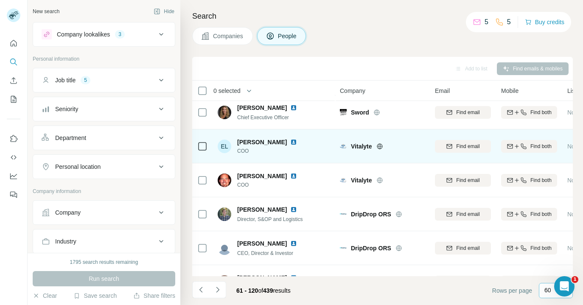
scroll to position [1017, 0]
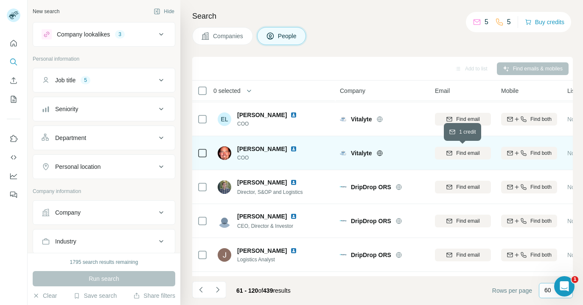
click at [458, 157] on button "Find email" at bounding box center [463, 153] width 56 height 13
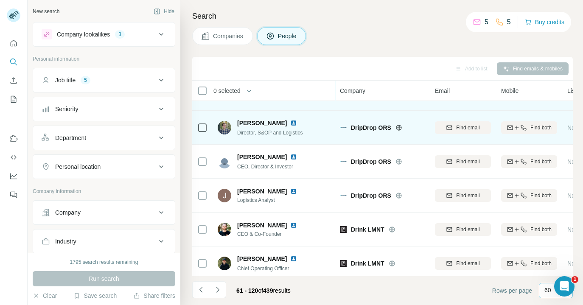
scroll to position [1076, 0]
click at [452, 128] on icon "button" at bounding box center [450, 128] width 6 height 4
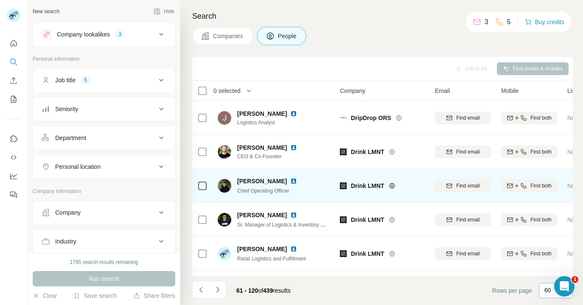
scroll to position [1154, 0]
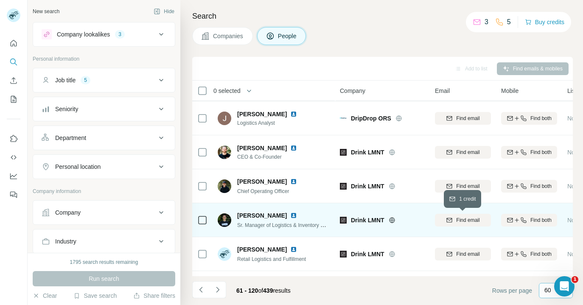
click at [449, 222] on icon "button" at bounding box center [449, 220] width 7 height 7
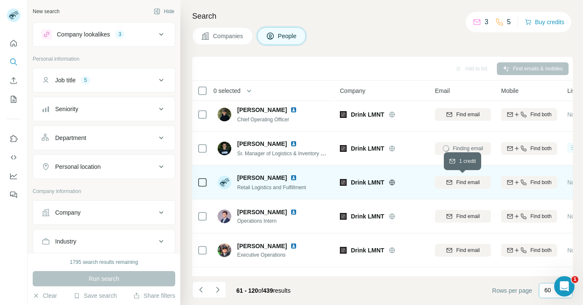
click at [450, 187] on button "Find email" at bounding box center [463, 182] width 56 height 13
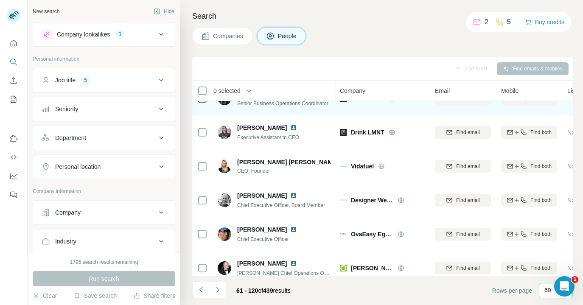
scroll to position [1512, 0]
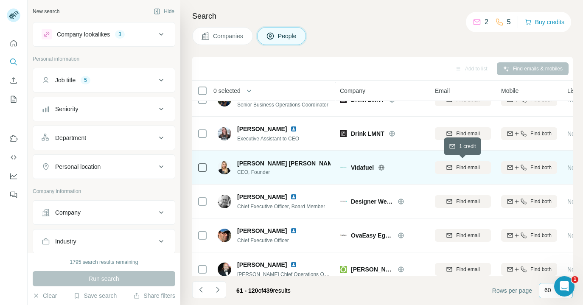
click at [450, 169] on icon "button" at bounding box center [450, 167] width 6 height 4
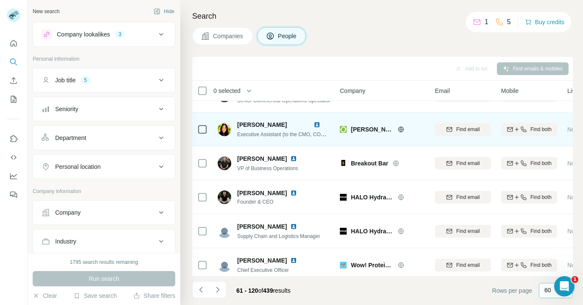
scroll to position [1856, 0]
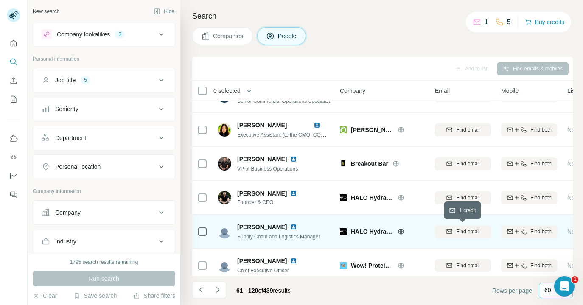
click at [447, 231] on icon "button" at bounding box center [449, 231] width 7 height 7
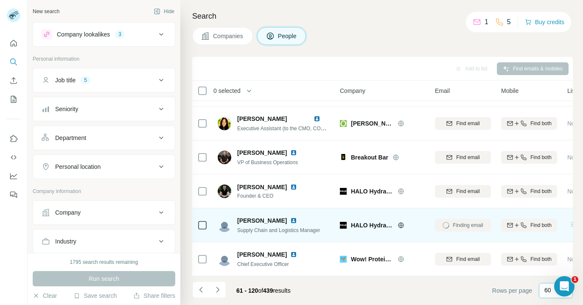
scroll to position [1860, 0]
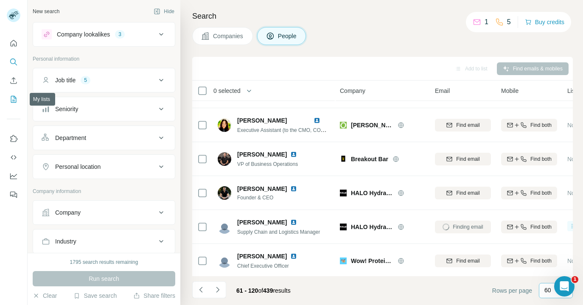
click at [11, 98] on icon "My lists" at bounding box center [13, 99] width 8 height 8
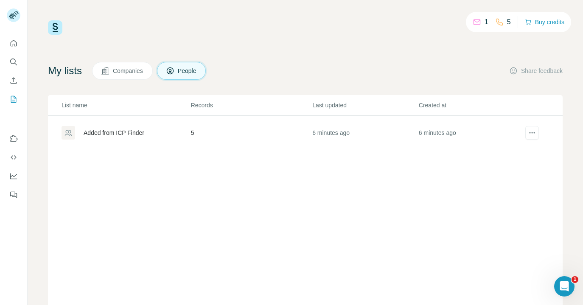
click at [213, 134] on td "5" at bounding box center [251, 133] width 121 height 34
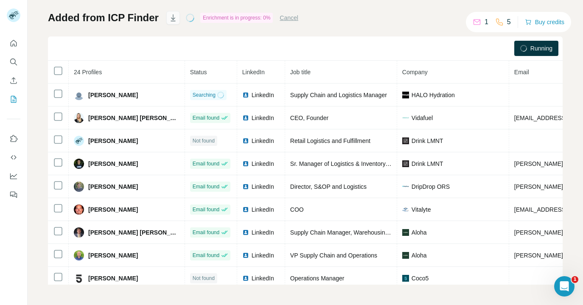
click at [169, 20] on icon "button" at bounding box center [173, 18] width 8 height 8
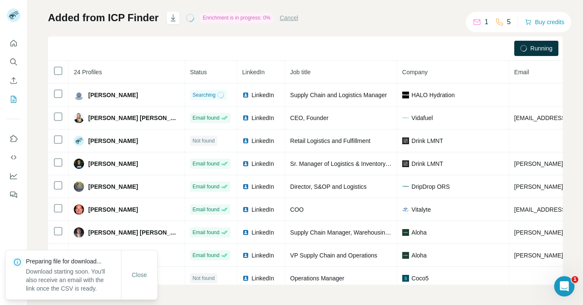
click at [392, 12] on div "Added from ICP Finder Enrichment is in progress: 0% Cancel Running 24 Profiles …" at bounding box center [305, 148] width 515 height 274
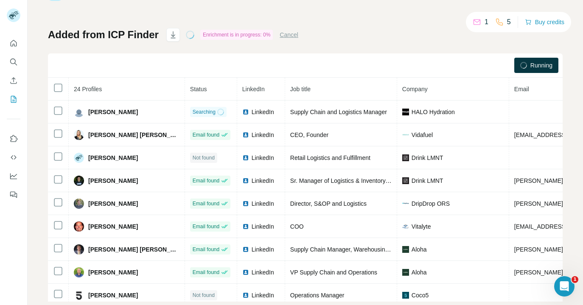
scroll to position [51, 0]
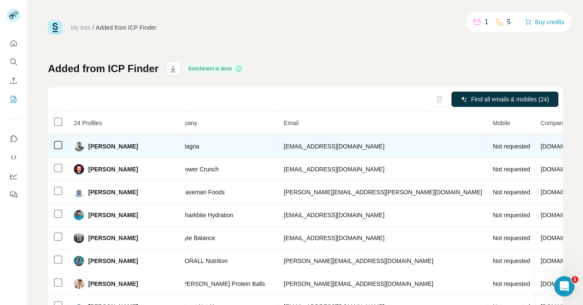
scroll to position [0, 230]
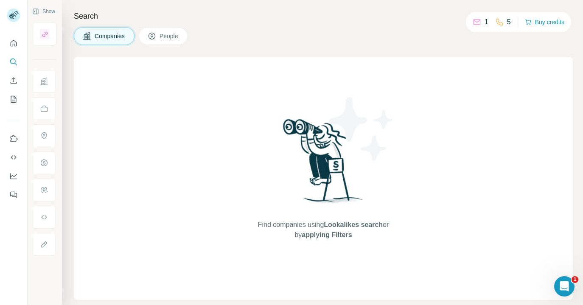
click at [163, 39] on span "People" at bounding box center [170, 36] width 20 height 8
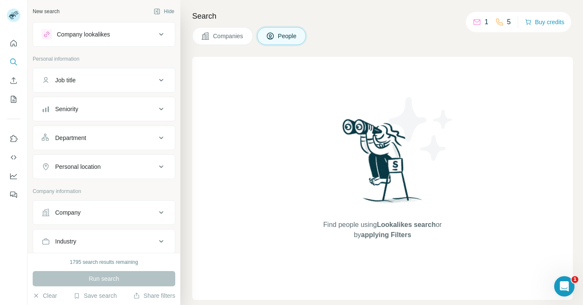
click at [109, 40] on button "Company lookalikes" at bounding box center [104, 34] width 142 height 20
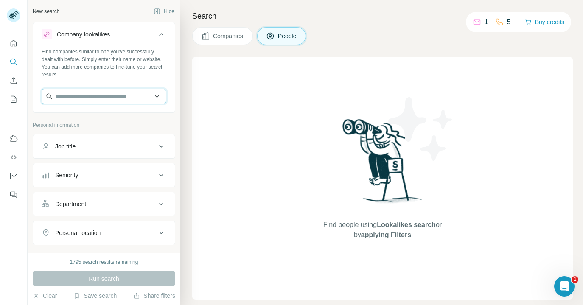
click at [64, 98] on input "text" at bounding box center [104, 96] width 125 height 15
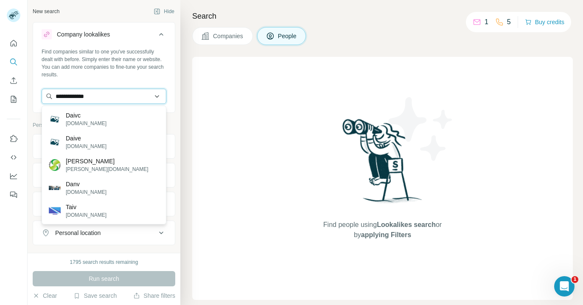
type input "**********"
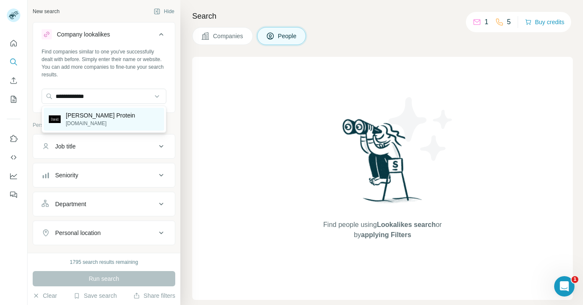
click at [89, 118] on p "David Protein" at bounding box center [100, 115] width 69 height 8
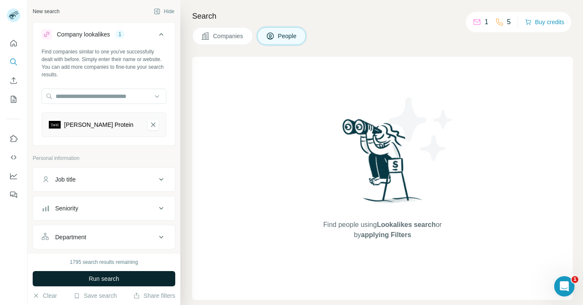
click at [104, 275] on span "Run search" at bounding box center [104, 279] width 31 height 8
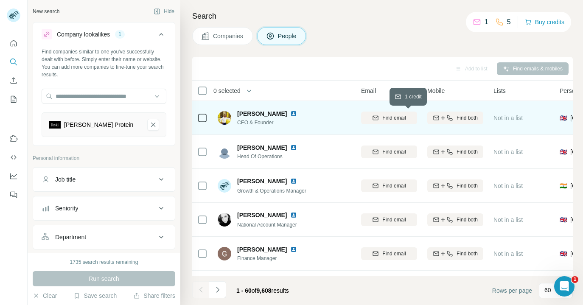
scroll to position [0, 124]
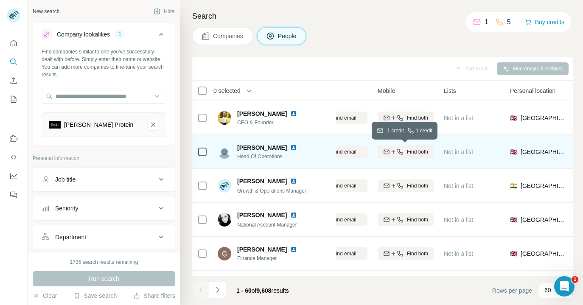
click at [407, 154] on span "Find both" at bounding box center [417, 152] width 21 height 8
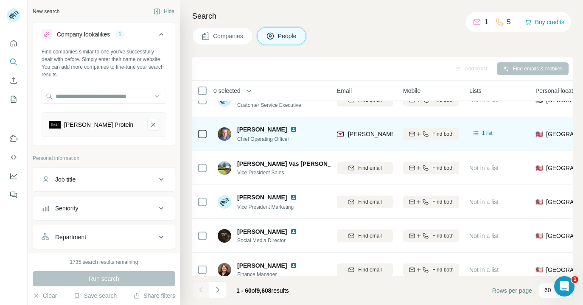
scroll to position [1343, 98]
click at [424, 136] on icon "button" at bounding box center [425, 133] width 7 height 7
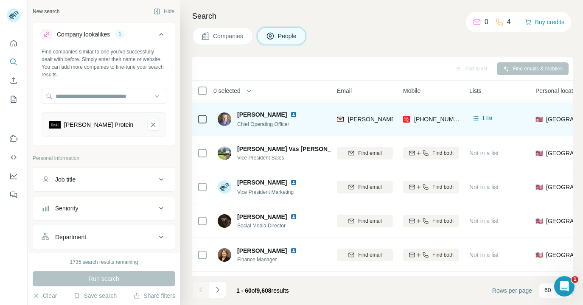
scroll to position [1357, 98]
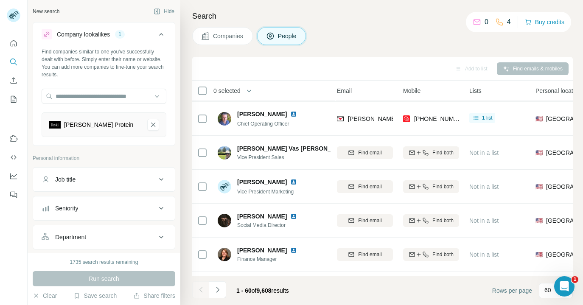
click at [67, 179] on div "Job title" at bounding box center [65, 179] width 20 height 8
click at [85, 199] on input "text" at bounding box center [96, 200] width 108 height 15
type input "*******"
type input "**********"
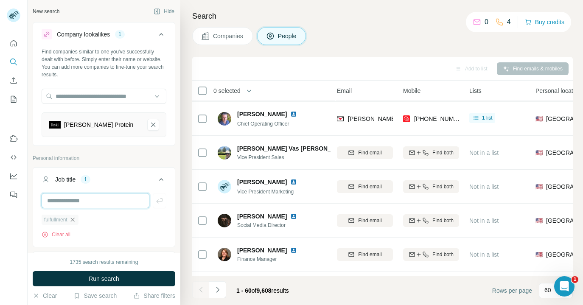
click at [72, 199] on input "text" at bounding box center [96, 200] width 108 height 15
type input "**********"
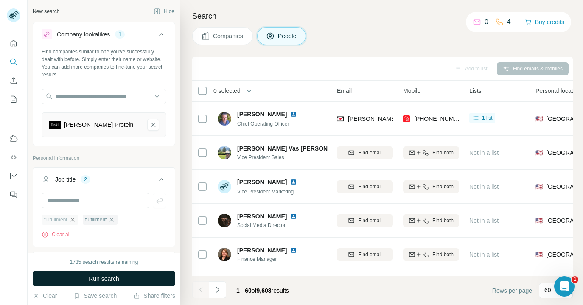
click at [119, 281] on span "Run search" at bounding box center [104, 279] width 31 height 8
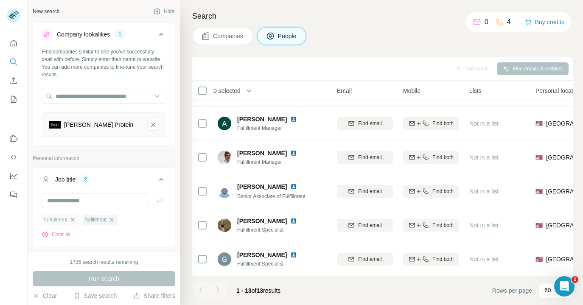
scroll to position [266, 98]
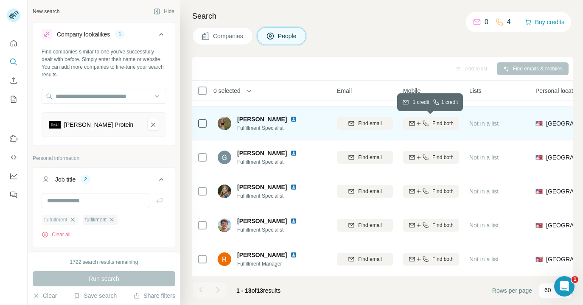
click at [447, 122] on span "Find both" at bounding box center [443, 124] width 21 height 8
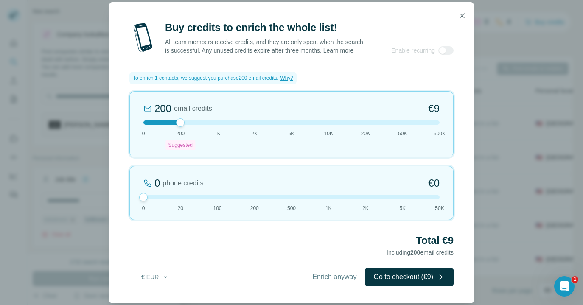
click at [464, 31] on div "Buy credits to enrich the whole list! All team members receive credits, and the…" at bounding box center [291, 162] width 365 height 283
click at [461, 11] on icon "button" at bounding box center [462, 15] width 8 height 8
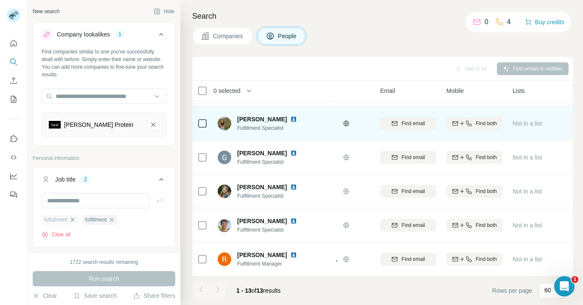
scroll to position [266, 0]
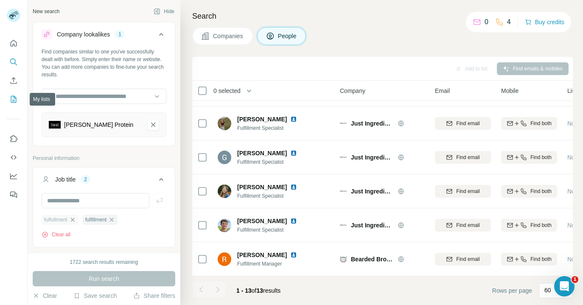
click at [14, 101] on icon "My lists" at bounding box center [14, 99] width 4 height 6
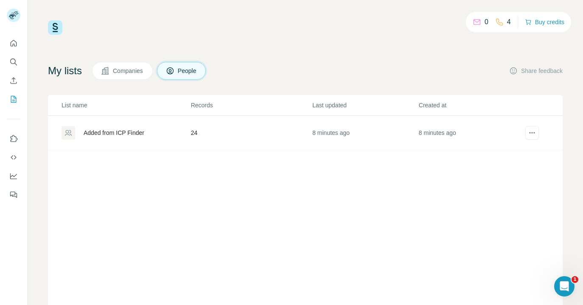
click at [121, 139] on div "Added from ICP Finder" at bounding box center [126, 133] width 129 height 14
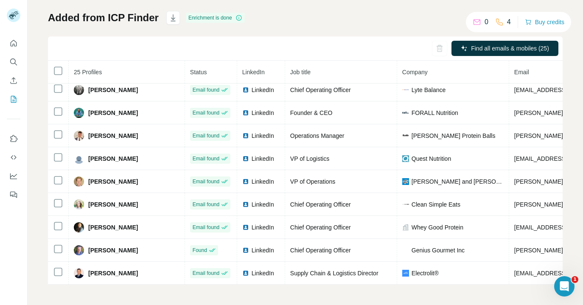
scroll to position [49, 0]
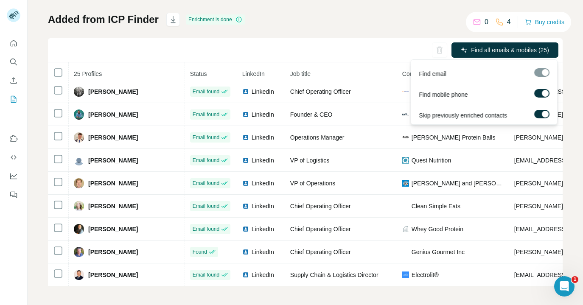
click at [542, 93] on label at bounding box center [541, 93] width 15 height 8
click at [542, 93] on div at bounding box center [538, 93] width 7 height 7
click at [538, 71] on div at bounding box center [541, 72] width 15 height 8
click at [544, 96] on label at bounding box center [541, 93] width 15 height 8
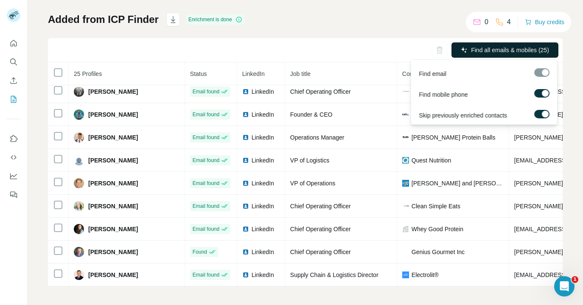
click at [497, 52] on span "Find all emails & mobiles (25)" at bounding box center [510, 50] width 78 height 8
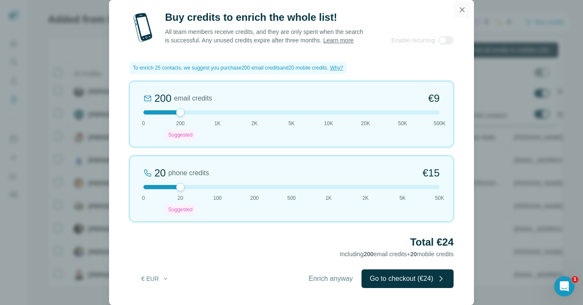
click at [457, 11] on button "button" at bounding box center [462, 9] width 17 height 17
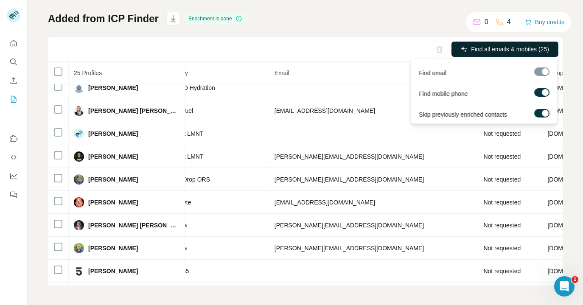
scroll to position [0, 240]
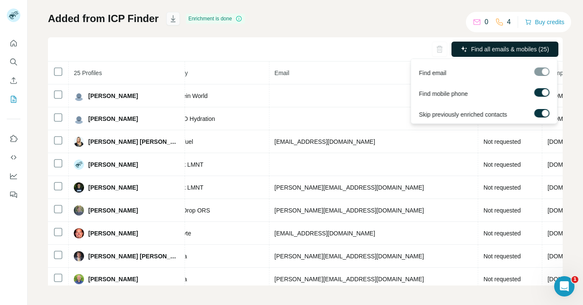
click at [170, 16] on icon "button" at bounding box center [173, 18] width 8 height 8
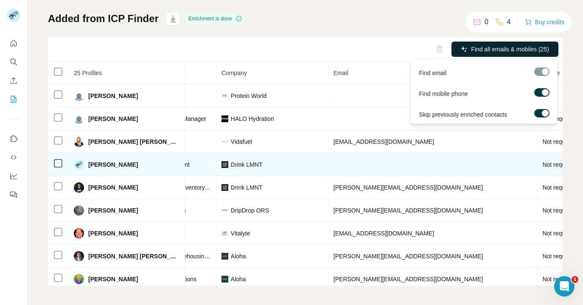
scroll to position [0, 179]
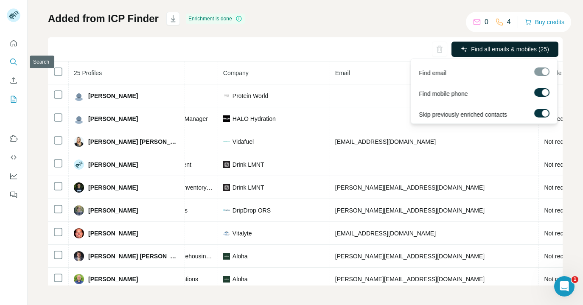
click at [12, 58] on icon "Search" at bounding box center [13, 62] width 8 height 8
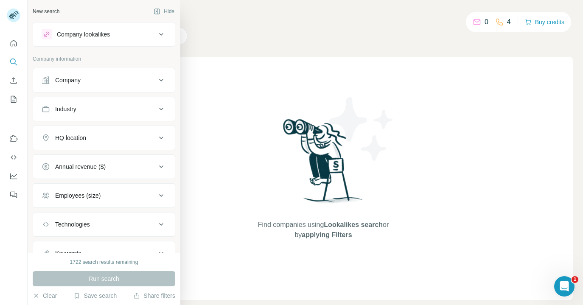
click at [106, 33] on div "Company lookalikes" at bounding box center [83, 34] width 53 height 8
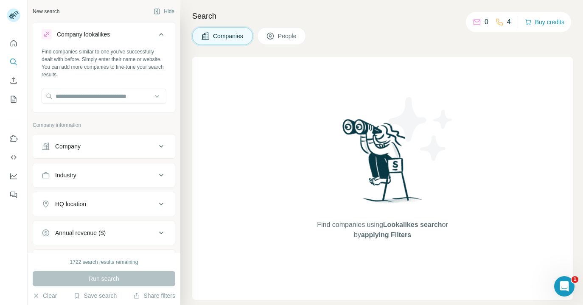
click at [104, 38] on div "Company lookalikes" at bounding box center [83, 34] width 53 height 8
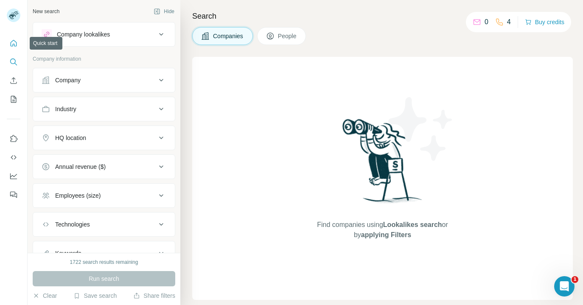
click at [9, 49] on button "Quick start" at bounding box center [14, 43] width 14 height 15
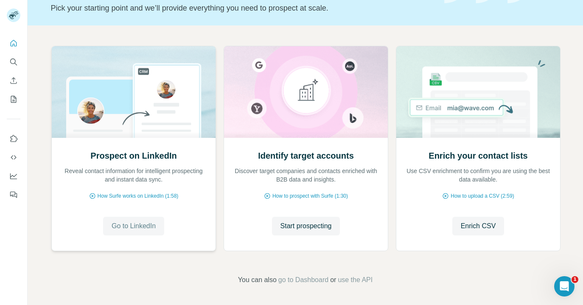
click at [129, 228] on span "Go to LinkedIn" at bounding box center [134, 226] width 44 height 10
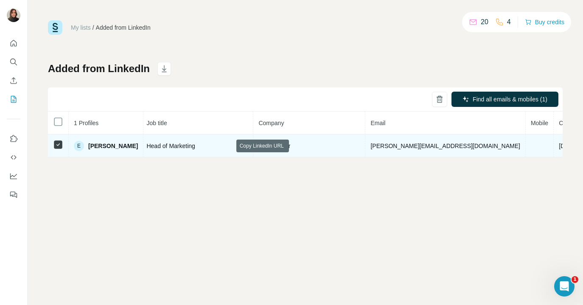
scroll to position [0, 170]
